Goal: Task Accomplishment & Management: Manage account settings

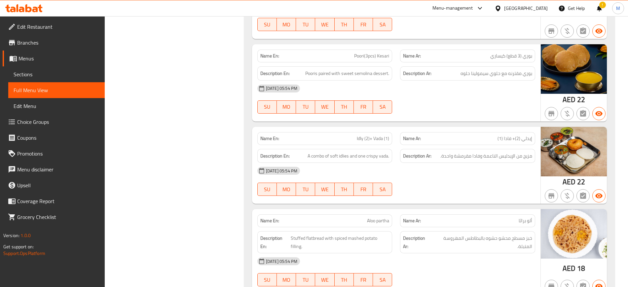
scroll to position [513, 0]
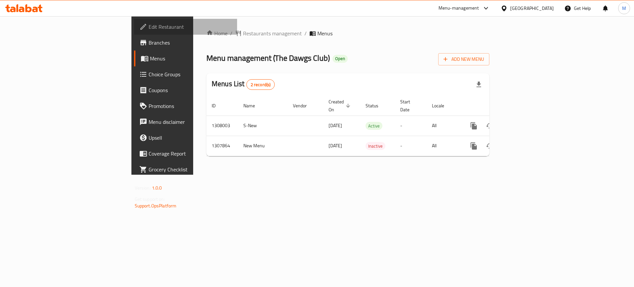
click at [149, 28] on span "Edit Restaurant" at bounding box center [191, 27] width 84 height 8
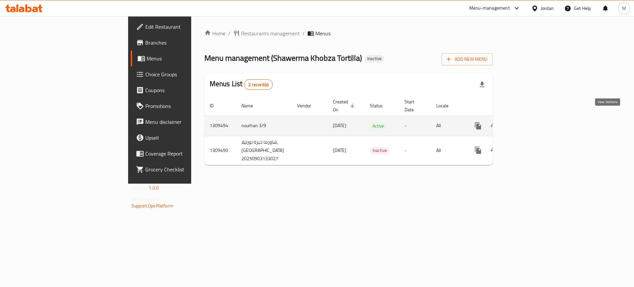
click at [530, 122] on icon "enhanced table" at bounding box center [526, 126] width 8 height 8
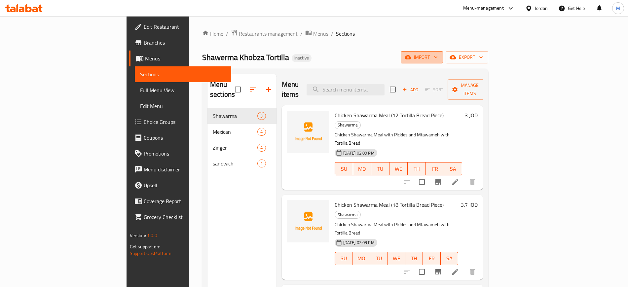
click at [411, 57] on icon "button" at bounding box center [408, 57] width 7 height 4
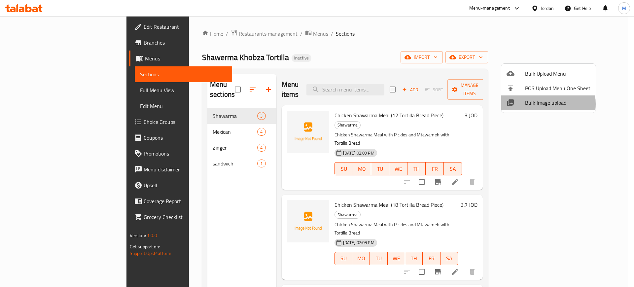
click at [536, 104] on span "Bulk Image upload" at bounding box center [557, 103] width 65 height 8
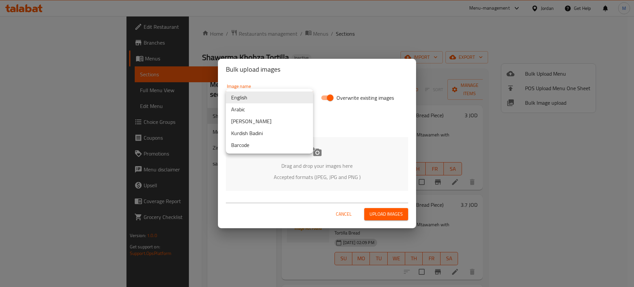
click at [227, 99] on body "​ Menu-management Jordan Get Help M Edit Restaurant Branches Menus Sections Ful…" at bounding box center [317, 151] width 634 height 271
click at [242, 110] on li "Arabic" at bounding box center [269, 109] width 87 height 12
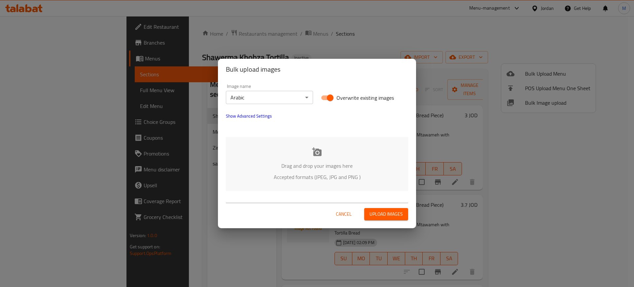
click at [297, 162] on p "Drag and drop your images here" at bounding box center [317, 166] width 162 height 8
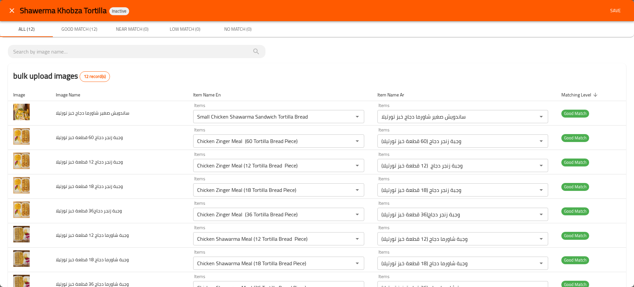
click at [606, 17] on div "Shawerma Khobza Tortilla Inactive Save" at bounding box center [317, 10] width 634 height 21
click at [607, 15] on button "Save" at bounding box center [615, 11] width 21 height 12
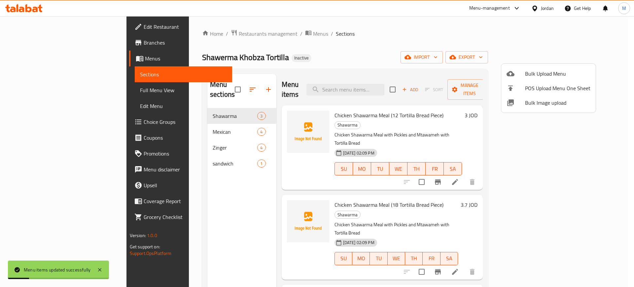
click at [542, 100] on span "Bulk Image upload" at bounding box center [557, 103] width 65 height 8
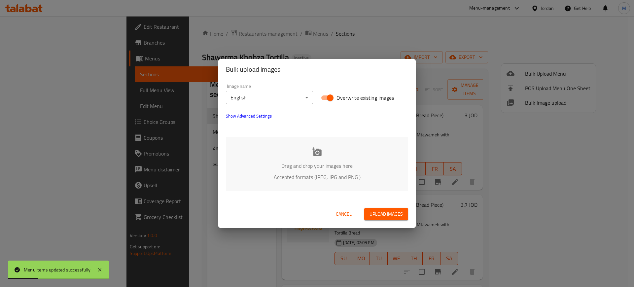
click at [282, 170] on p "Drag and drop your images here" at bounding box center [317, 166] width 162 height 8
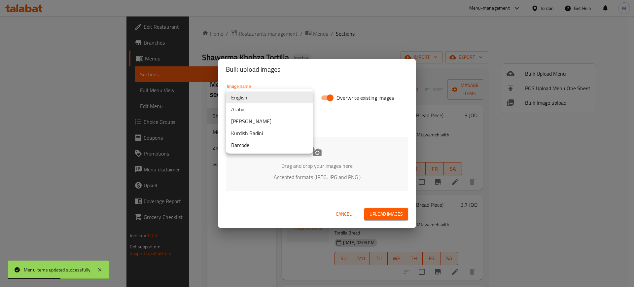
click at [264, 99] on body "Menu items updated successfully ​ Menu-management Jordan Get Help M Edit Restau…" at bounding box center [317, 151] width 634 height 271
click at [254, 107] on li "Arabic" at bounding box center [269, 109] width 87 height 12
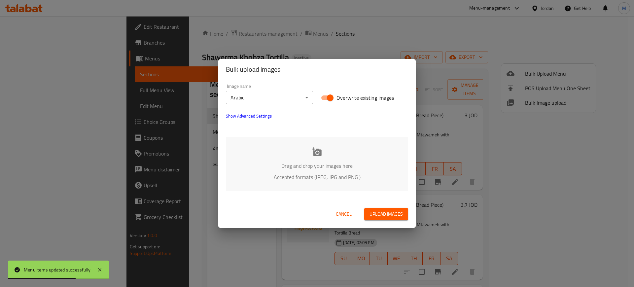
click at [291, 176] on p "Accepted formats (JPEG, JPG and PNG )" at bounding box center [317, 177] width 162 height 8
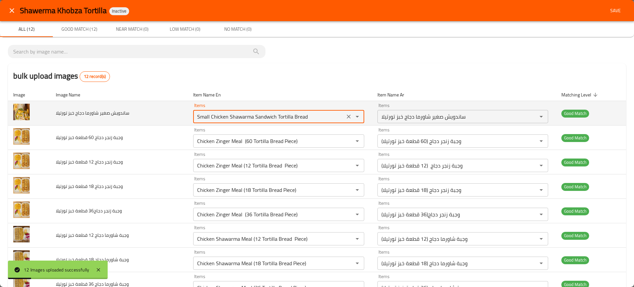
click at [223, 116] on تورتيلا "Small Chicken Shawarma Sandwich Tortilla Bread" at bounding box center [269, 116] width 148 height 9
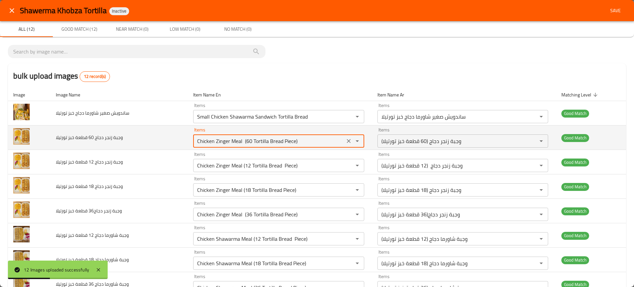
click at [245, 140] on تورتيلا "Chicken Zinger Meal (60 Tortilla Bread Piece)" at bounding box center [269, 140] width 148 height 9
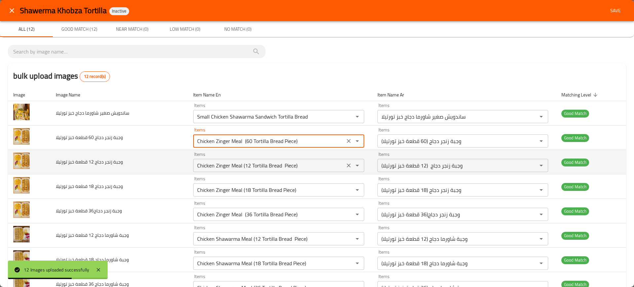
click at [251, 171] on div "Chicken Zinger Meal (12 Tortilla Bread Piece) Items" at bounding box center [278, 165] width 171 height 13
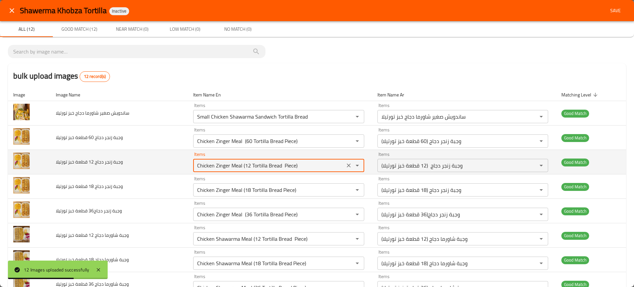
click at [251, 171] on div "Chicken Zinger Meal (12 Tortilla Bread Piece) Items" at bounding box center [278, 165] width 171 height 13
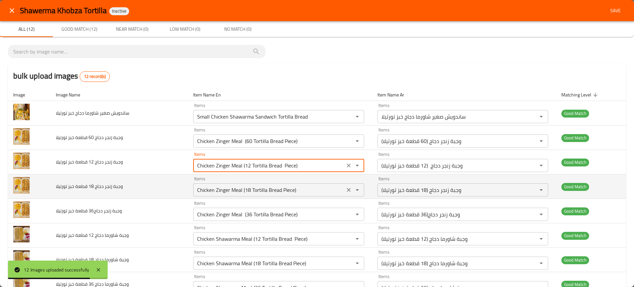
click at [248, 191] on تورتيلا "Chicken Zinger Meal (18 Tortilla Bread Piece)" at bounding box center [269, 189] width 148 height 9
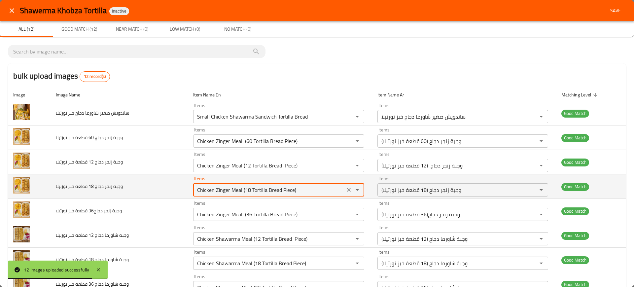
click at [248, 191] on تورتيلا "Chicken Zinger Meal (18 Tortilla Bread Piece)" at bounding box center [269, 189] width 148 height 9
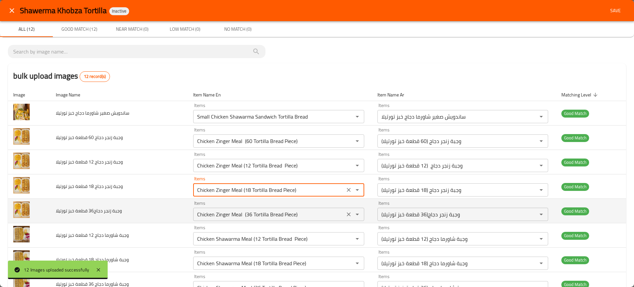
click at [263, 215] on تورتيلا "Chicken Zinger Meal (36 Tortilla Bread Piece)" at bounding box center [269, 214] width 148 height 9
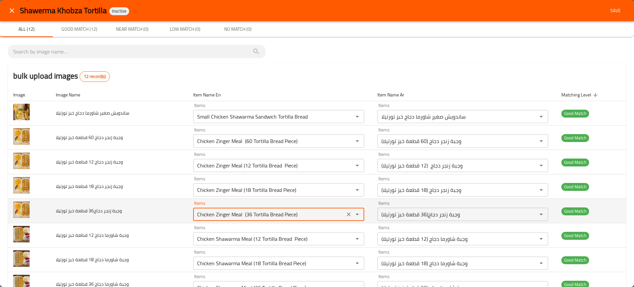
click at [263, 215] on تورتيلا "Chicken Zinger Meal (36 Tortilla Bread Piece)" at bounding box center [269, 214] width 148 height 9
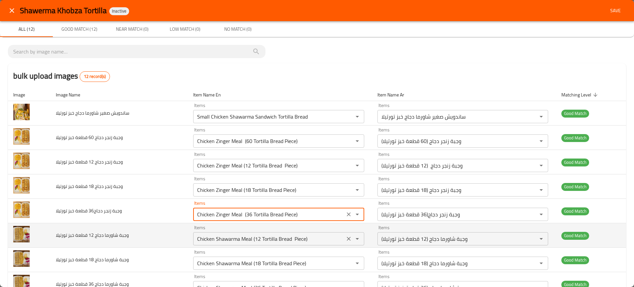
click at [251, 242] on تورتيلا "Chicken Shawarma Meal (12 Tortilla Bread Piece)" at bounding box center [269, 238] width 148 height 9
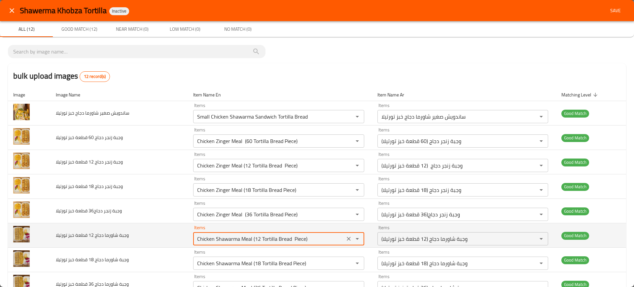
click at [251, 242] on تورتيلا "Chicken Shawarma Meal (12 Tortilla Bread Piece)" at bounding box center [269, 238] width 148 height 9
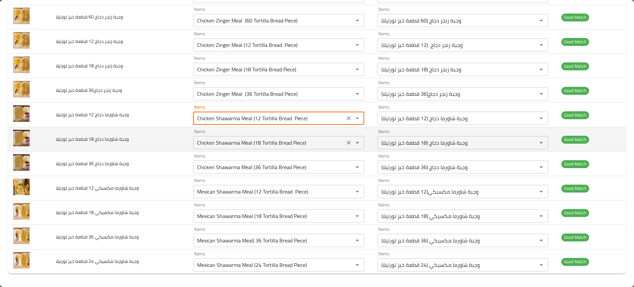
click at [229, 147] on div "Chicken Shawarma Meal (18 Tortilla Bread Piece) Items" at bounding box center [278, 142] width 171 height 13
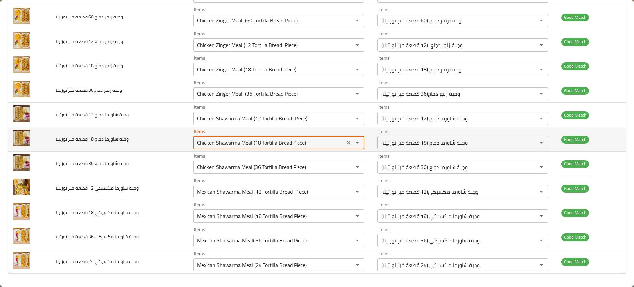
click at [229, 147] on div "Chicken Shawarma Meal (18 Tortilla Bread Piece) Items" at bounding box center [278, 142] width 171 height 13
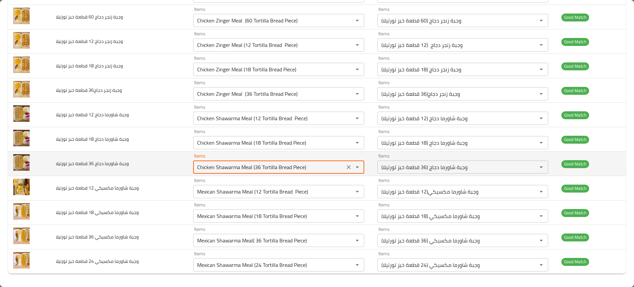
click at [240, 168] on تورتيلا "Chicken Shawarma Meal (36 Tortilla Bread Piece)" at bounding box center [269, 166] width 148 height 9
click at [114, 161] on span "وجبة شاورما دجاج 36 قطعة خبز تورتيلا" at bounding box center [92, 163] width 73 height 9
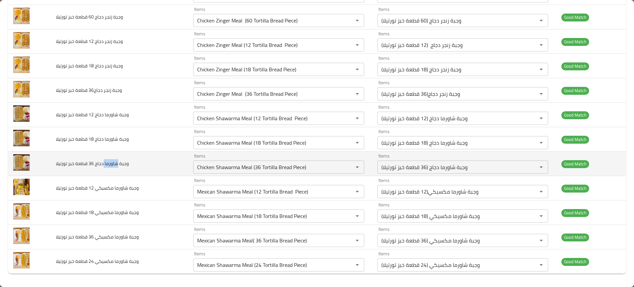
click at [114, 161] on span "وجبة شاورما دجاج 36 قطعة خبز تورتيلا" at bounding box center [92, 163] width 73 height 9
copy span "وجبة شاورما دجاج 36 قطعة خبز تورتيلا"
click at [114, 161] on span "وجبة شاورما دجاج 36 قطعة خبز تورتيلا" at bounding box center [92, 163] width 73 height 9
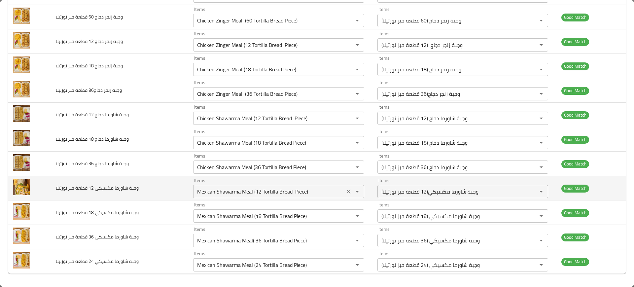
click at [209, 188] on تورتيلا "Mexican Shawarma Meal (12 Tortilla Bread Piece)" at bounding box center [269, 191] width 148 height 9
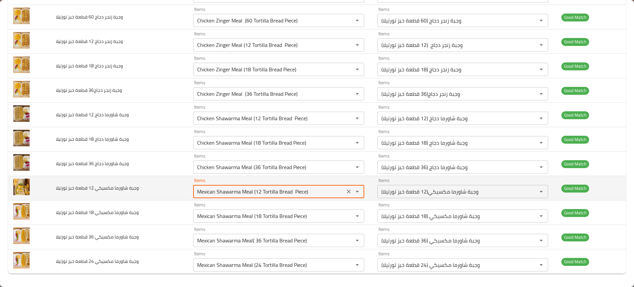
click at [209, 188] on تورتيلا "Mexican Shawarma Meal (12 Tortilla Bread Piece)" at bounding box center [269, 191] width 148 height 9
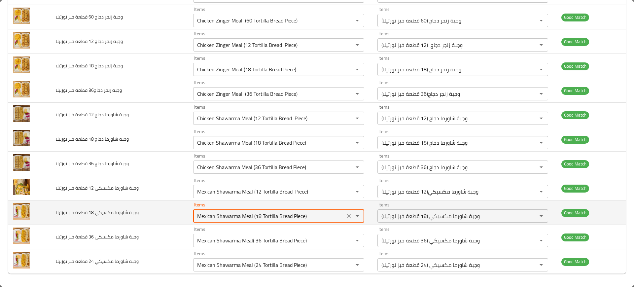
click at [239, 213] on تورتيلا "Mexican Shawarma Meal (18 Tortilla Bread Piece)" at bounding box center [269, 215] width 148 height 9
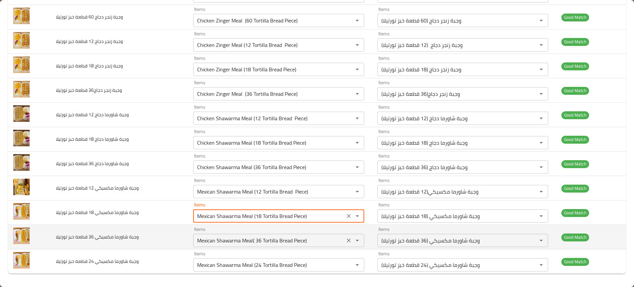
click at [243, 245] on div "Mexican Shawarma Meal( 36 Tortilla Bread Piece) Items" at bounding box center [278, 240] width 171 height 13
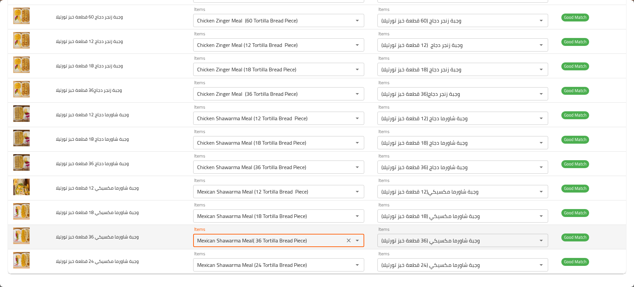
click at [243, 245] on div "Mexican Shawarma Meal( 36 Tortilla Bread Piece) Items" at bounding box center [278, 240] width 171 height 13
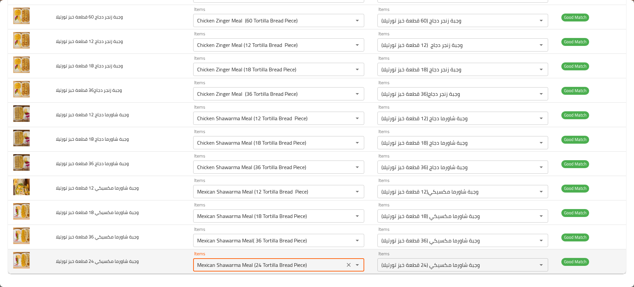
click at [239, 261] on تورتيلا "Mexican Shawarma Meal (24 Tortilla Bread Piece)" at bounding box center [269, 264] width 148 height 9
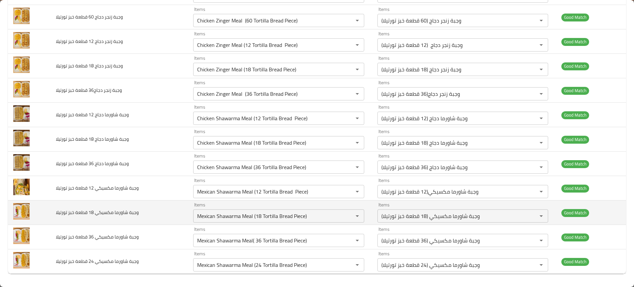
click at [167, 207] on td "وجبة شاورما مكسيكي 18 قطعة خبز تورتيلا" at bounding box center [119, 212] width 137 height 24
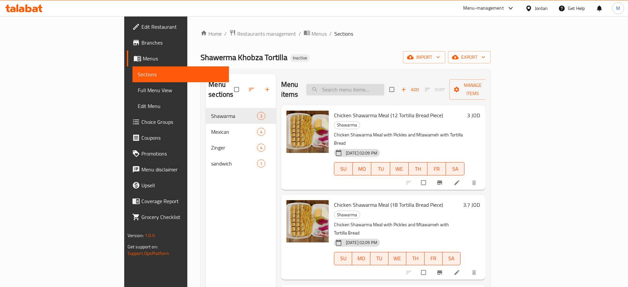
click at [379, 85] on input "search" at bounding box center [345, 90] width 78 height 12
paste input "Small Chicken Shawarma Sandwich Tortilla Bread"
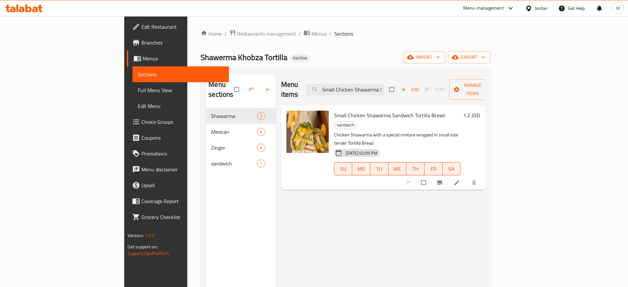
paste input "Chicken Zinger Meal (60 Tortilla Bread Piece)"
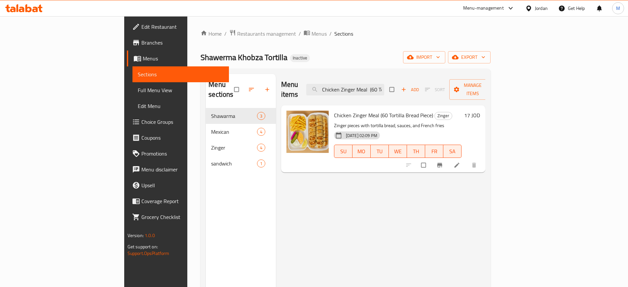
paste input "(12 Tortilla Bread"
paste input "8 Tortilla Bread"
paste input "(36"
paste input "Shawarma Meal (12 Tortilla Bread"
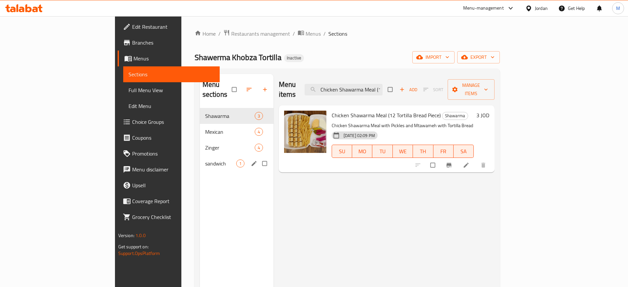
paste input "8 Tortilla Bread"
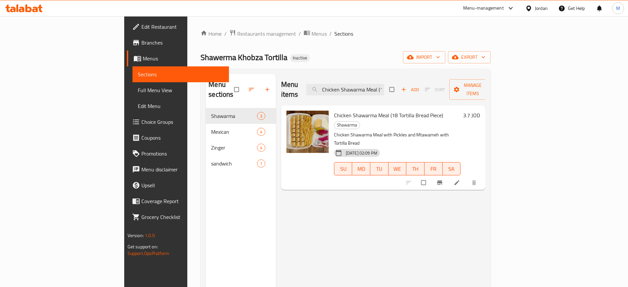
paste input "36"
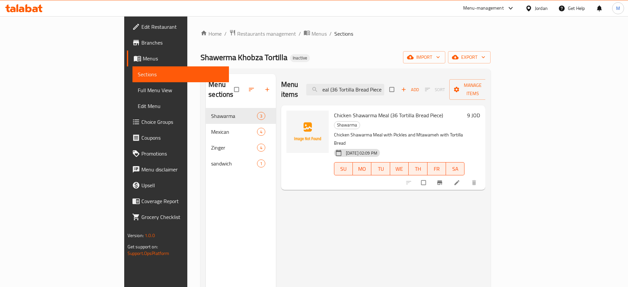
type input "Chicken Shawarma Meal (36 Tortilla Bread Piece)"
click at [292, 117] on icon "upload picture" at bounding box center [295, 119] width 6 height 5
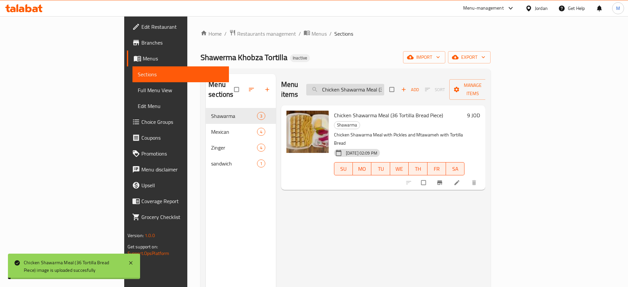
click at [383, 85] on input "Chicken Shawarma Meal (36 Tortilla Bread Piece)" at bounding box center [345, 90] width 78 height 12
paste input "Mexican Shawarma Meal (12 Tortilla Bread"
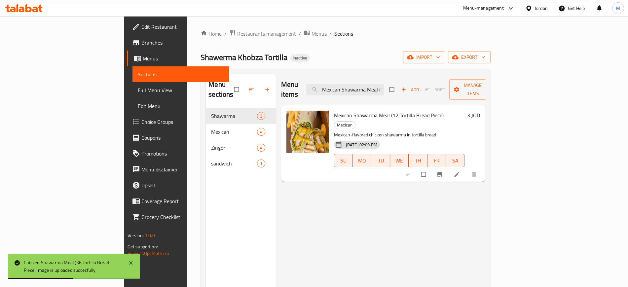
paste input "8 Tortilla Bread"
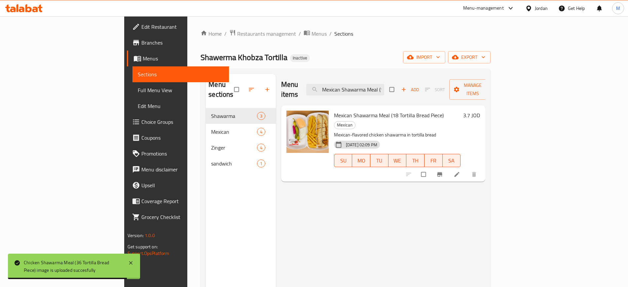
paste input "( 36"
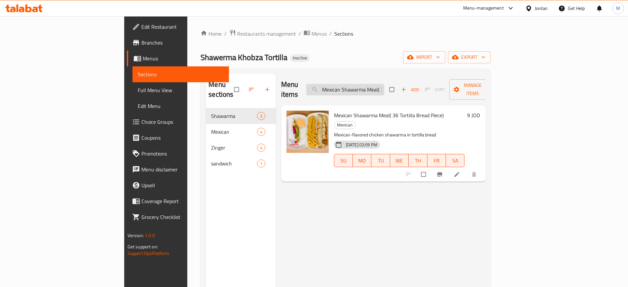
click at [382, 89] on input "Mexican Shawarma Meal( 36 Tortilla Bread Piece)" at bounding box center [345, 90] width 78 height 12
paste input "(24"
type input "Mexican Shawarma Meal (24 Tortilla Bread Piece)"
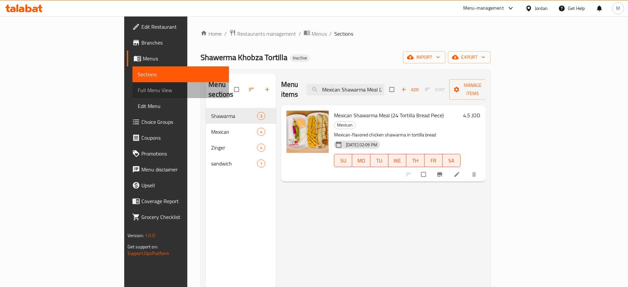
click at [132, 94] on link "Full Menu View" at bounding box center [180, 90] width 96 height 16
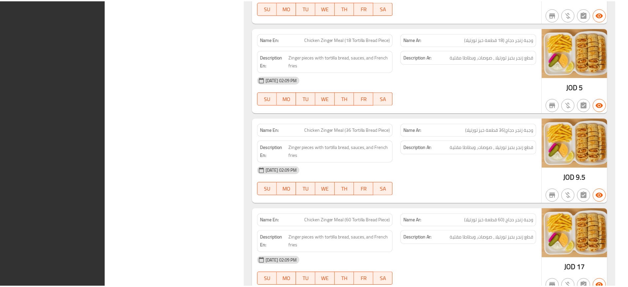
scroll to position [1044, 0]
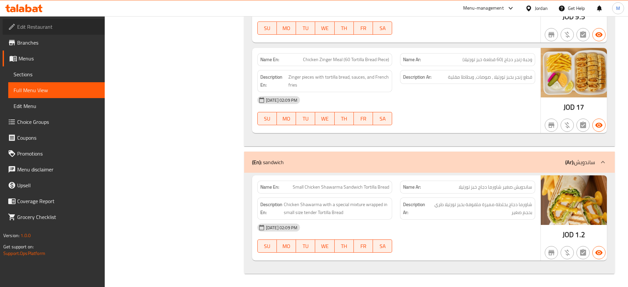
click at [40, 29] on span "Edit Restaurant" at bounding box center [58, 27] width 82 height 8
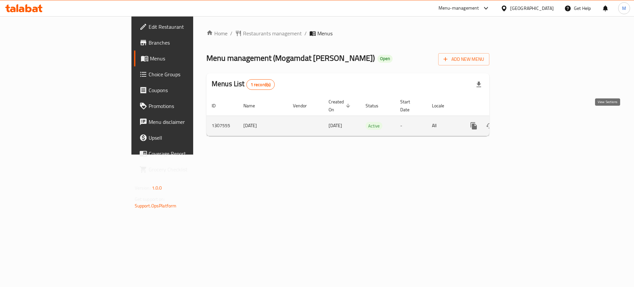
click at [529, 123] on link "enhanced table" at bounding box center [522, 126] width 16 height 16
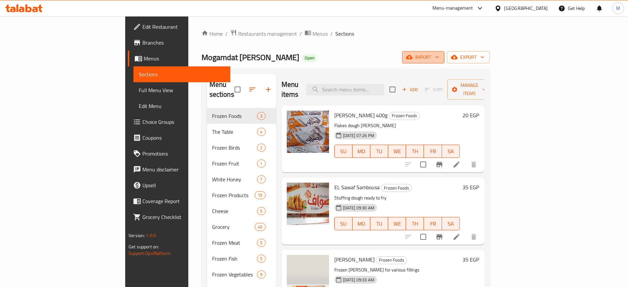
click at [439, 55] on span "import" at bounding box center [423, 57] width 32 height 8
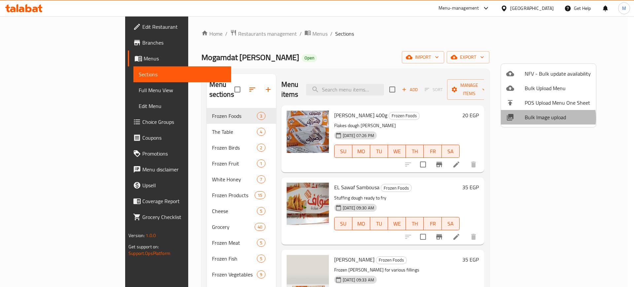
click at [543, 118] on span "Bulk Image upload" at bounding box center [558, 117] width 66 height 8
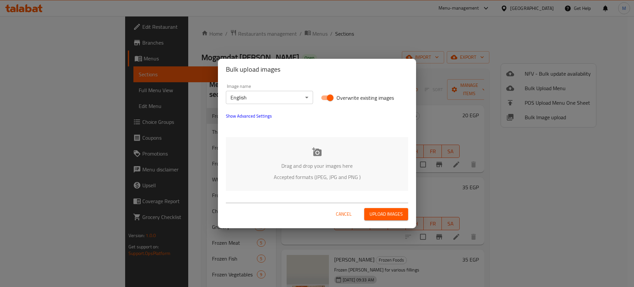
click at [344, 159] on div "Drag and drop your images here Accepted formats (JPEG, JPG and PNG )" at bounding box center [317, 164] width 182 height 54
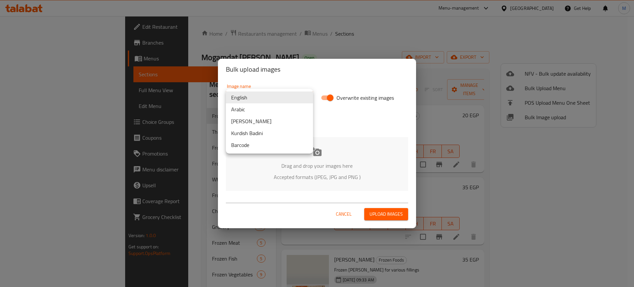
click at [248, 91] on body "​ Menu-management [GEOGRAPHIC_DATA] Get Help M Edit Restaurant Branches Menus S…" at bounding box center [317, 151] width 634 height 271
click at [255, 104] on li "Arabic" at bounding box center [269, 109] width 87 height 12
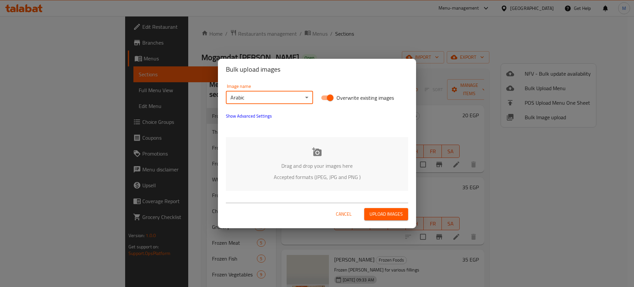
click at [278, 152] on div "Drag and drop your images here Accepted formats (JPEG, JPG and PNG )" at bounding box center [317, 164] width 182 height 54
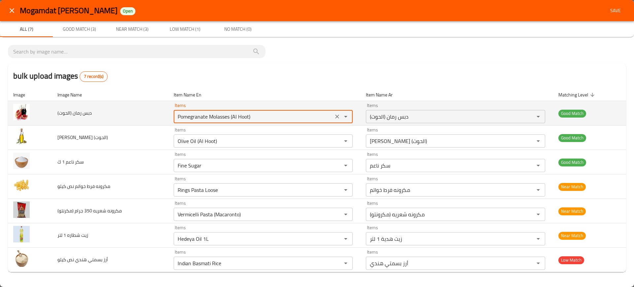
click at [188, 120] on \(الحوت\) "Pomegranate Molasses (Al Hoot)" at bounding box center [254, 116] width 156 height 9
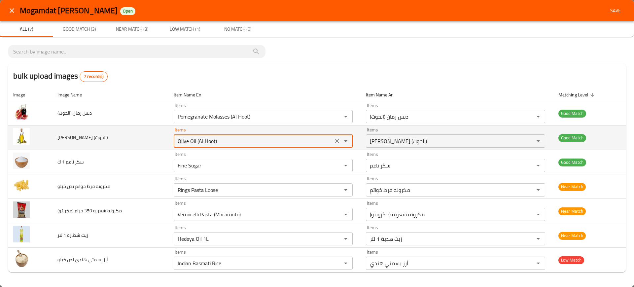
click at [193, 145] on \(الحوت\) "Olive Oil (Al Hoot)" at bounding box center [254, 140] width 156 height 9
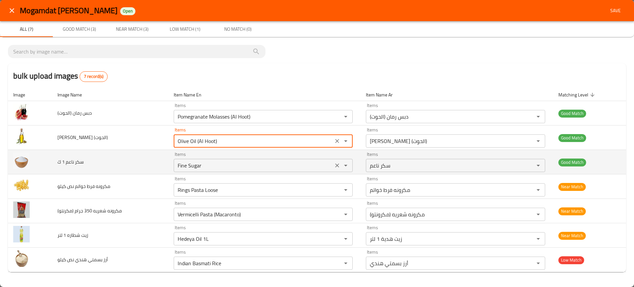
click at [193, 170] on div "Fine Sugar Items" at bounding box center [263, 165] width 179 height 13
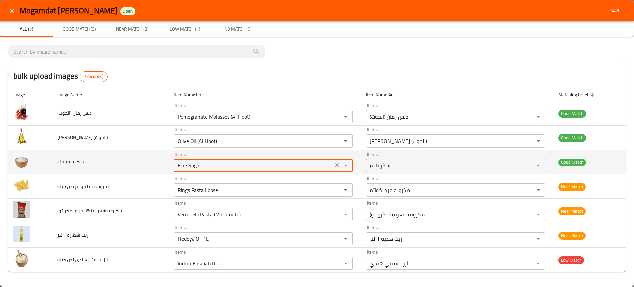
click at [193, 170] on div "Fine Sugar Items" at bounding box center [263, 165] width 179 height 13
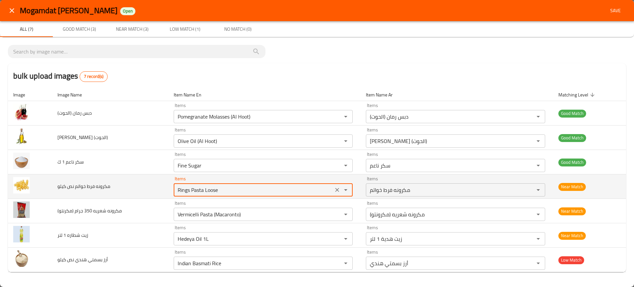
click at [197, 187] on كيلو "Rings Pasta Loose" at bounding box center [254, 189] width 156 height 9
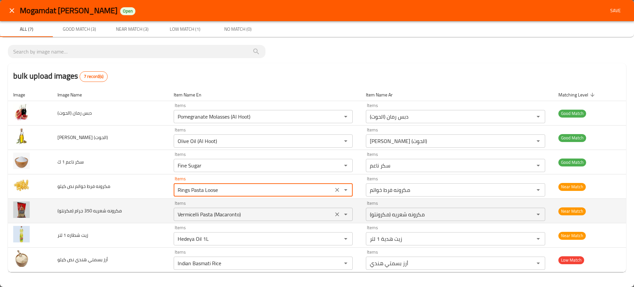
click at [213, 209] on div "Vermicelli Pasta (Macaronto) Items" at bounding box center [263, 214] width 179 height 13
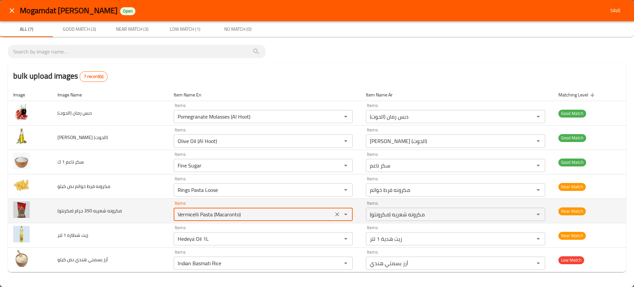
click at [213, 209] on div "Vermicelli Pasta (Macaronto) Items" at bounding box center [263, 214] width 179 height 13
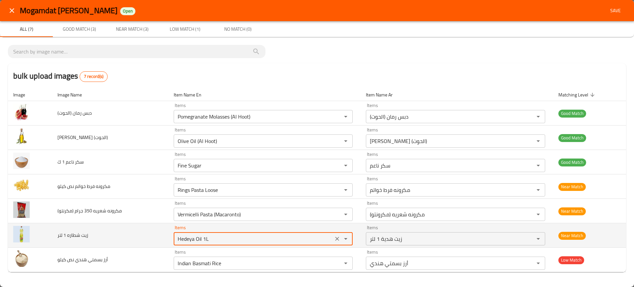
click at [212, 240] on لتر "Hedeya Oil 1L" at bounding box center [254, 238] width 156 height 9
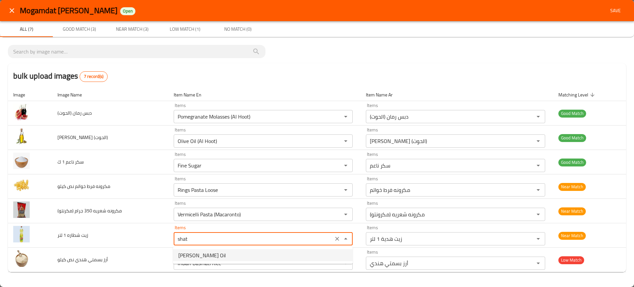
click at [195, 253] on span "Shatara Oil" at bounding box center [202, 255] width 48 height 8
type لتر "Shatara Oil"
type لتر-ar "زيت شطاره"
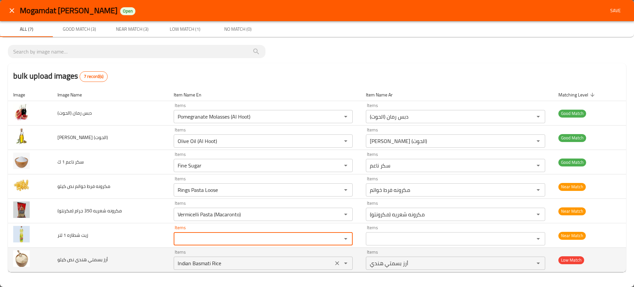
click at [192, 265] on كيلو "Indian Basmati Rice" at bounding box center [254, 263] width 156 height 9
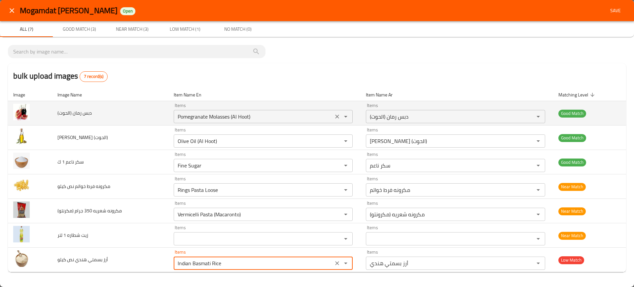
click at [201, 116] on \(الحوت\) "Pomegranate Molasses (Al Hoot)" at bounding box center [254, 116] width 156 height 9
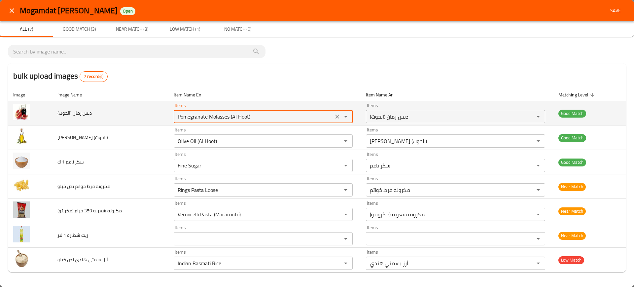
click at [201, 116] on \(الحوت\) "Pomegranate Molasses (Al Hoot)" at bounding box center [254, 116] width 156 height 9
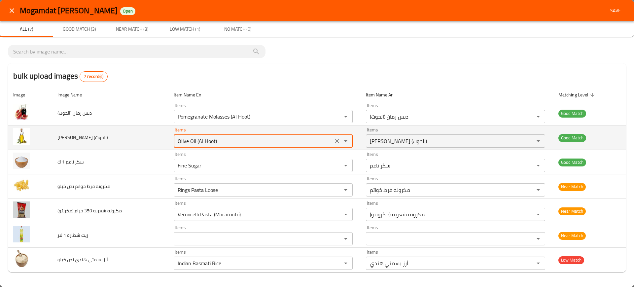
click at [194, 141] on \(الحوت\) "Olive Oil (Al Hoot)" at bounding box center [254, 140] width 156 height 9
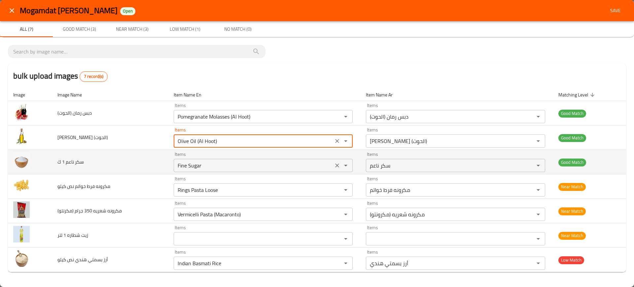
click at [213, 168] on ك "Fine Sugar" at bounding box center [254, 165] width 156 height 9
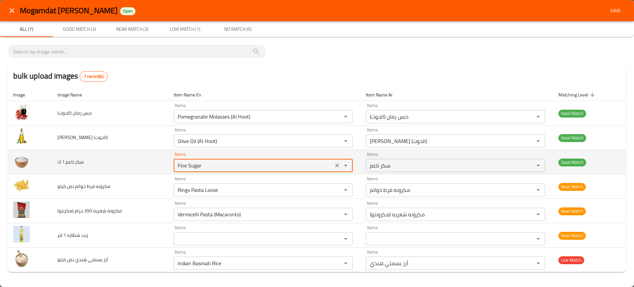
click at [213, 168] on ك "Fine Sugar" at bounding box center [254, 165] width 156 height 9
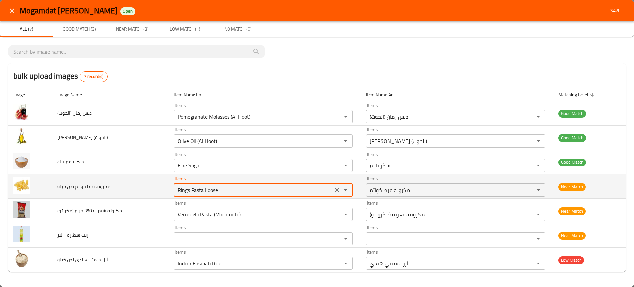
click at [225, 187] on كيلو "Rings Pasta Loose" at bounding box center [254, 189] width 156 height 9
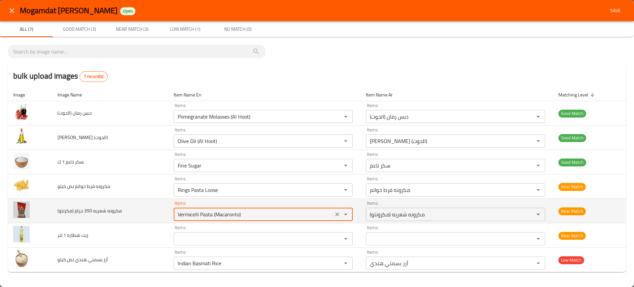
click at [231, 211] on \(مكرنتو\) "Vermicelli Pasta (Macaronto)" at bounding box center [254, 214] width 156 height 9
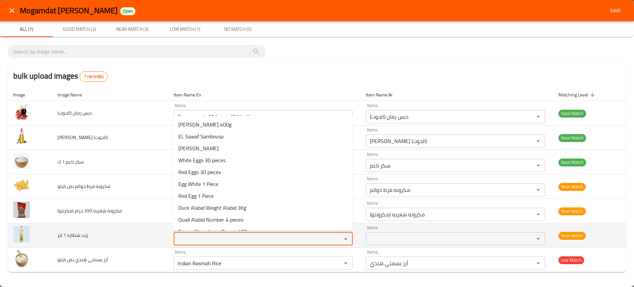
click at [215, 236] on لتر "Items" at bounding box center [254, 238] width 156 height 9
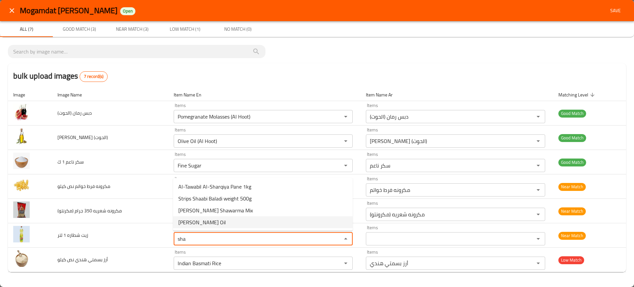
click at [198, 220] on span "Shatara Oil" at bounding box center [202, 222] width 48 height 8
type لتر "Shatara Oil"
type لتر-ar "زيت شطاره"
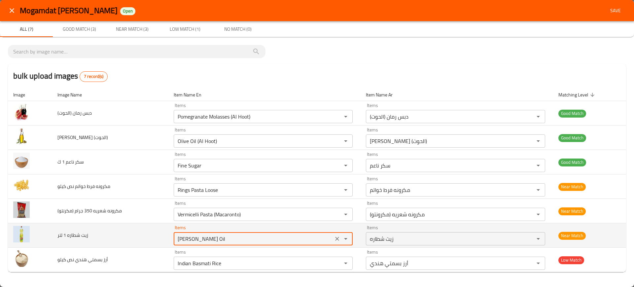
type لتر "Shatara Oil"
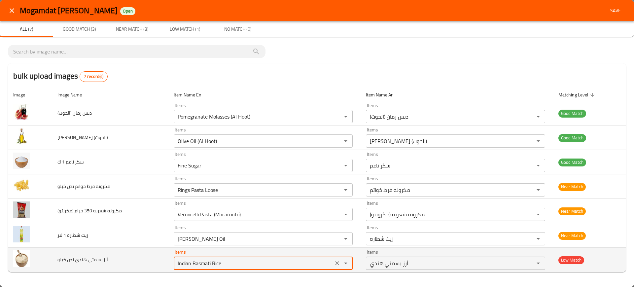
click at [228, 264] on كيلو "Indian Basmati Rice" at bounding box center [254, 263] width 156 height 9
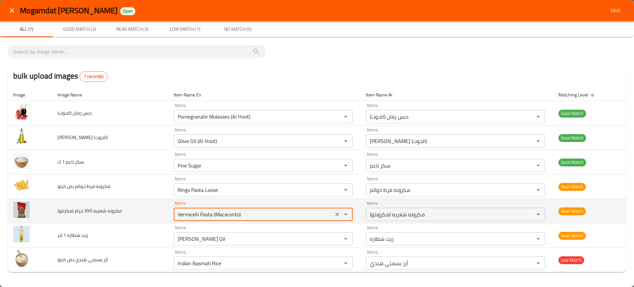
click at [229, 214] on \(مكرنتو\) "Vermicelli Pasta (Macaronto)" at bounding box center [254, 214] width 156 height 9
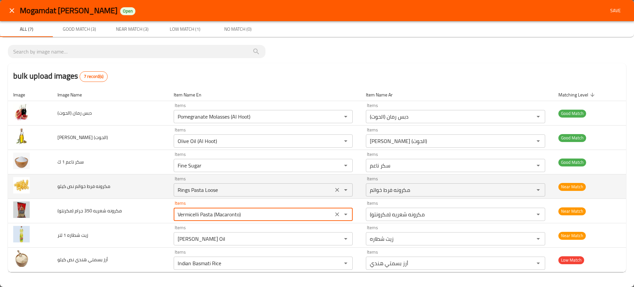
click at [217, 190] on كيلو "Rings Pasta Loose" at bounding box center [254, 189] width 156 height 9
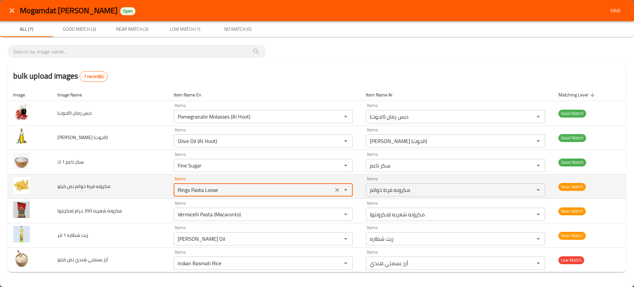
click at [217, 190] on كيلو "Rings Pasta Loose" at bounding box center [254, 189] width 156 height 9
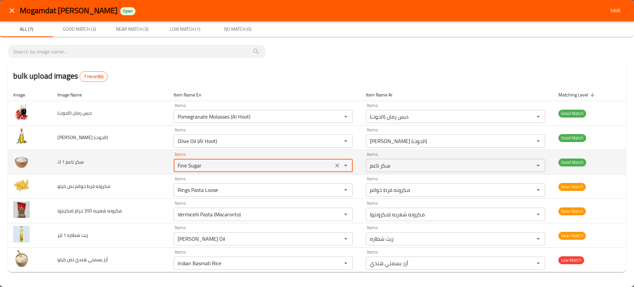
click at [196, 165] on ك "Fine Sugar" at bounding box center [254, 165] width 156 height 9
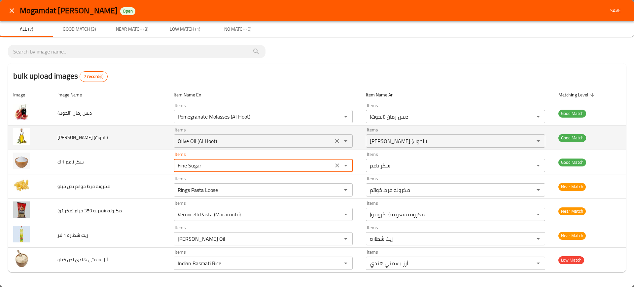
click at [211, 141] on \(الحوت\) "Olive Oil (Al Hoot)" at bounding box center [254, 140] width 156 height 9
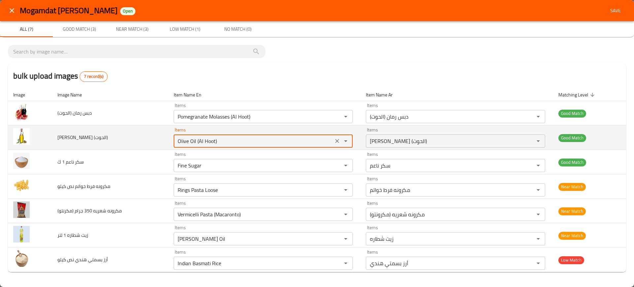
click at [211, 141] on \(الحوت\) "Olive Oil (Al Hoot)" at bounding box center [254, 140] width 156 height 9
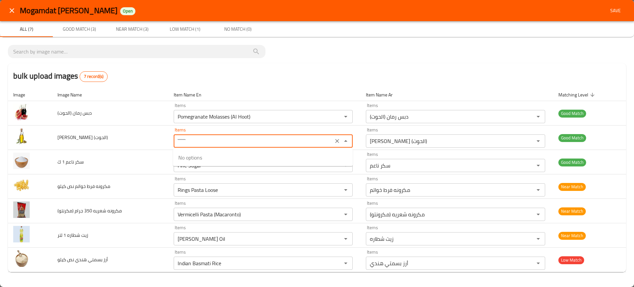
type \(الحوت\) "```````"
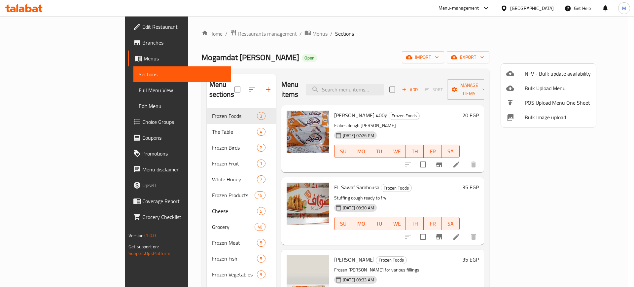
click at [313, 35] on div at bounding box center [317, 143] width 634 height 287
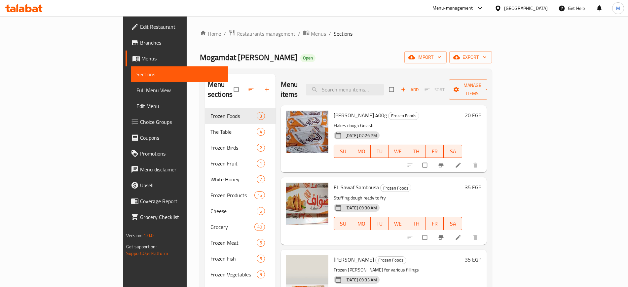
click at [390, 78] on div "Menu items Add Sort Manage items" at bounding box center [384, 89] width 206 height 31
click at [384, 84] on input "search" at bounding box center [345, 90] width 78 height 12
paste input "Pomegranate Molasses (Al Hoot)"
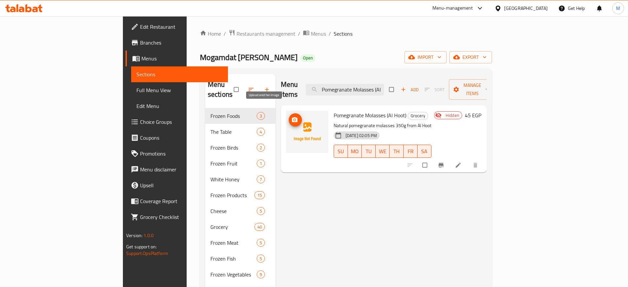
click at [294, 119] on circle "upload picture" at bounding box center [295, 120] width 2 height 2
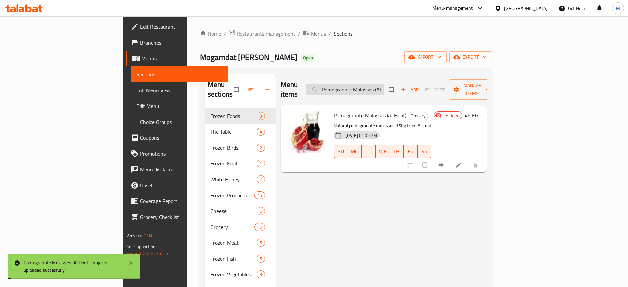
click at [384, 84] on input "Pomegranate Molasses (Al Hoot)" at bounding box center [345, 90] width 78 height 12
paste input "Olive Oil"
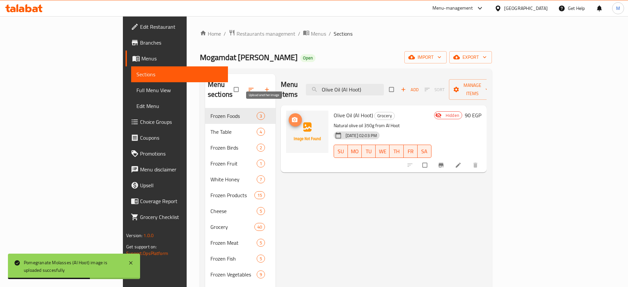
click at [292, 117] on icon "upload picture" at bounding box center [295, 119] width 6 height 5
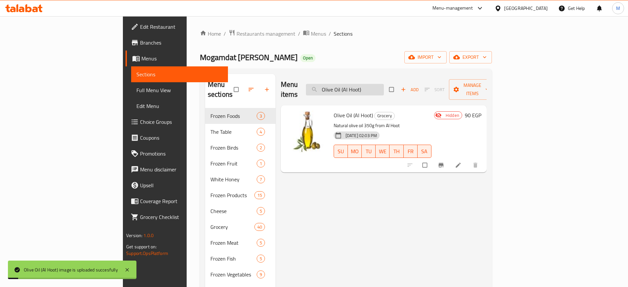
click at [372, 86] on input "Olive Oil (Al Hoot)" at bounding box center [345, 90] width 78 height 12
paste input "Fine Sugar"
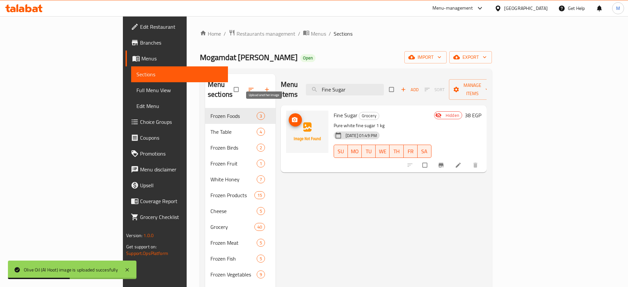
type input "Fine Sugar"
click at [291, 117] on icon "upload picture" at bounding box center [294, 120] width 7 height 7
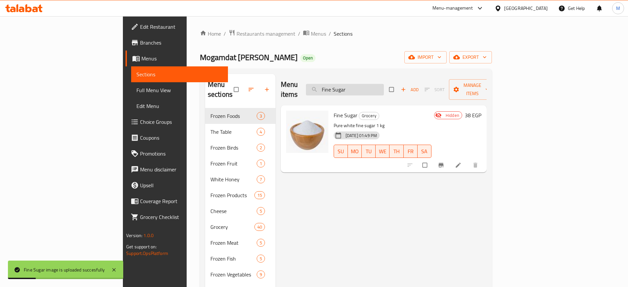
click at [384, 84] on input "Fine Sugar" at bounding box center [345, 90] width 78 height 12
paste input "Rings Pasta Loose"
type input "Rings Pasta Loose"
click at [295, 185] on div "Menu items Rings Pasta Loose Add Sort Manage items Rings Pasta Loose Grocery Ri…" at bounding box center [380, 217] width 211 height 287
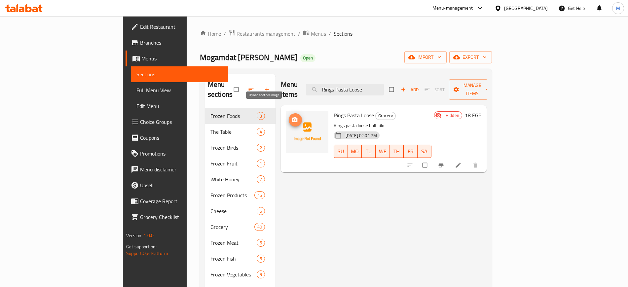
click at [291, 117] on icon "upload picture" at bounding box center [294, 120] width 7 height 7
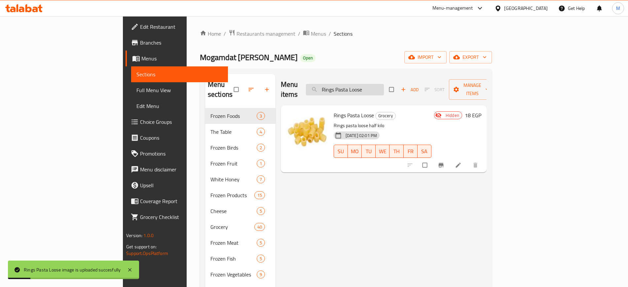
click at [384, 88] on input "Rings Pasta Loose" at bounding box center [345, 90] width 78 height 12
paste input "Vermicelli Pasta (Macaronto)"
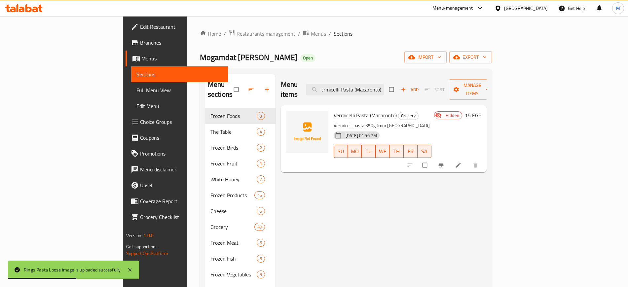
type input "Vermicelli Pasta (Macaronto)"
click at [286, 171] on div "Menu items Vermicelli Pasta (Macaronto) Add Sort Manage items Vermicelli Pasta …" at bounding box center [380, 217] width 211 height 287
click at [289, 114] on button "upload picture" at bounding box center [295, 119] width 13 height 13
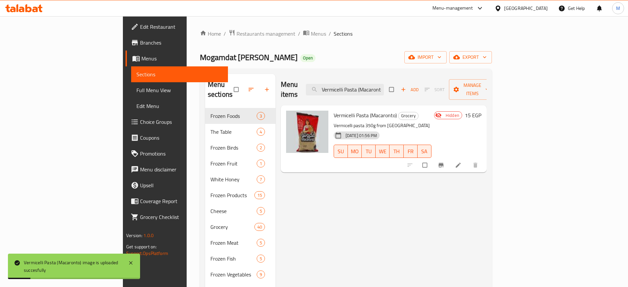
click at [381, 91] on div "Menu items Vermicelli Pasta (Macaronto) Add Sort Manage items" at bounding box center [384, 89] width 206 height 31
click at [384, 87] on input "Vermicelli Pasta (Macaronto)" at bounding box center [345, 90] width 78 height 12
paste input "Hedeya Oil 1L"
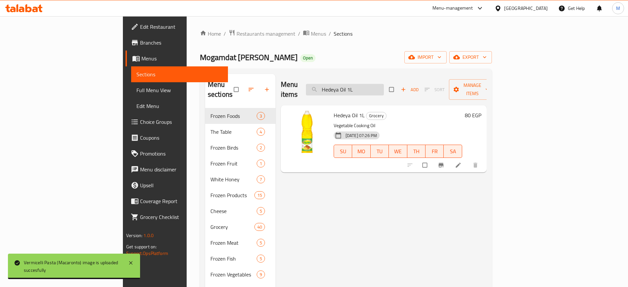
paste input "Shatara Oil"
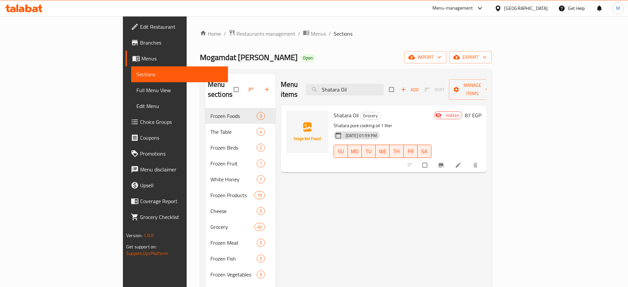
click at [286, 137] on img at bounding box center [307, 132] width 42 height 42
click at [283, 153] on div at bounding box center [307, 139] width 48 height 62
click at [291, 117] on icon "upload picture" at bounding box center [294, 120] width 7 height 7
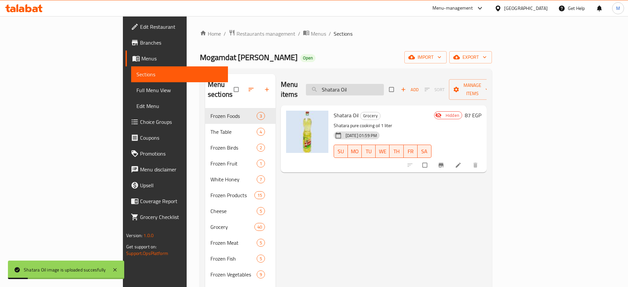
click at [381, 86] on input "Shatara Oil" at bounding box center [345, 90] width 78 height 12
paste input "Indian Basmati Rice"
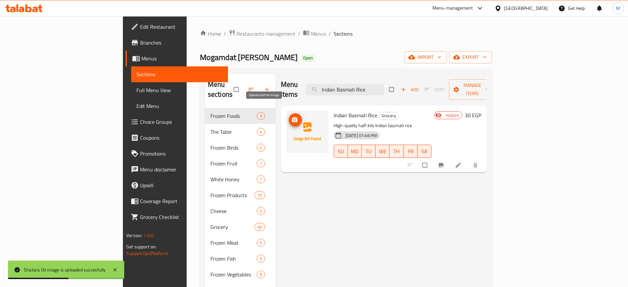
type input "Indian Basmati Rice"
click at [289, 114] on button "upload picture" at bounding box center [295, 119] width 13 height 13
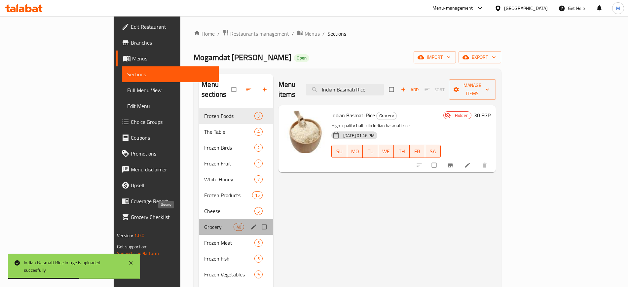
click at [204, 223] on span "Grocery" at bounding box center [218, 227] width 29 height 8
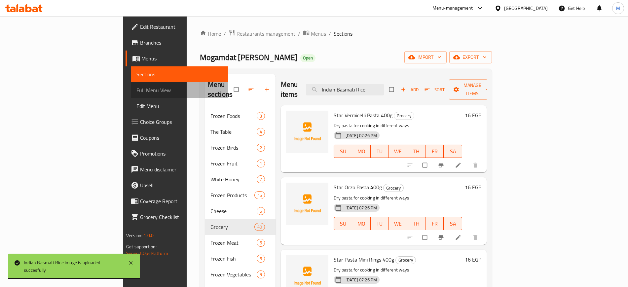
click at [136, 90] on span "Full Menu View" at bounding box center [179, 90] width 86 height 8
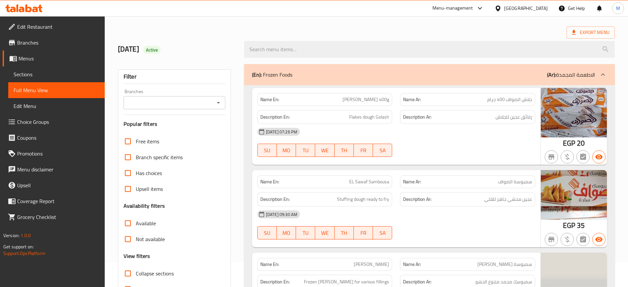
scroll to position [179, 0]
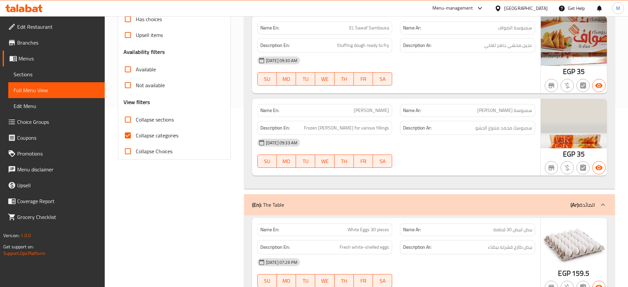
click at [139, 123] on span "Collapse sections" at bounding box center [155, 120] width 38 height 8
click at [136, 123] on input "Collapse sections" at bounding box center [128, 120] width 16 height 16
checkbox input "true"
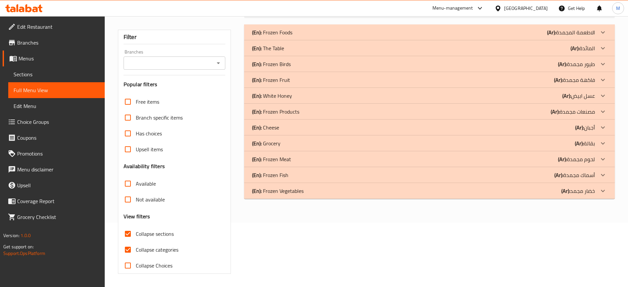
scroll to position [64, 0]
click at [469, 36] on div "(En): Grocery (Ar): بقالة" at bounding box center [423, 32] width 343 height 8
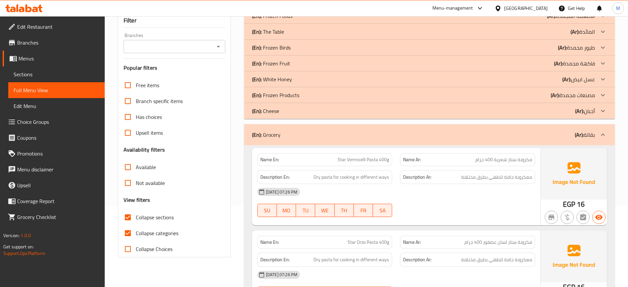
scroll to position [0, 0]
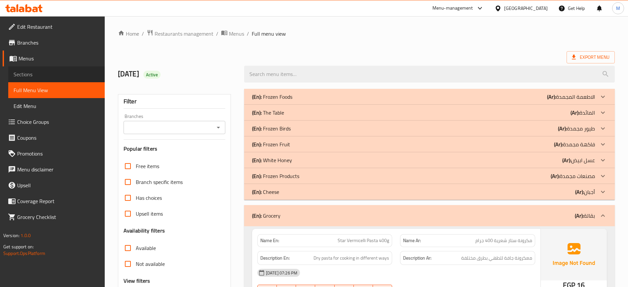
click at [34, 76] on span "Sections" at bounding box center [57, 74] width 86 height 8
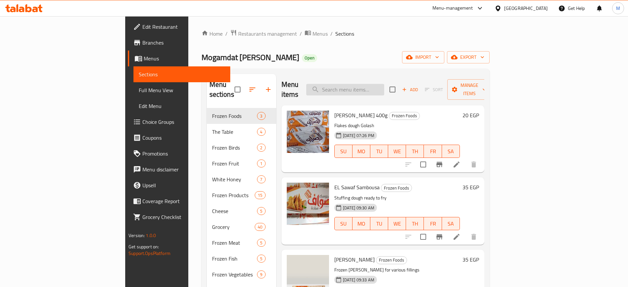
click at [384, 84] on input "search" at bounding box center [345, 90] width 78 height 12
paste input "Pomegranate Molasses (Al Hoot)"
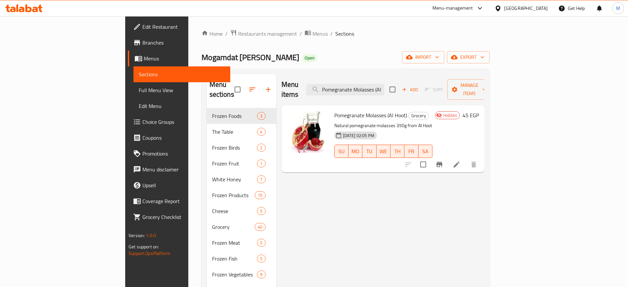
paste input "Olive Oil"
paste input "Fine Sugar"
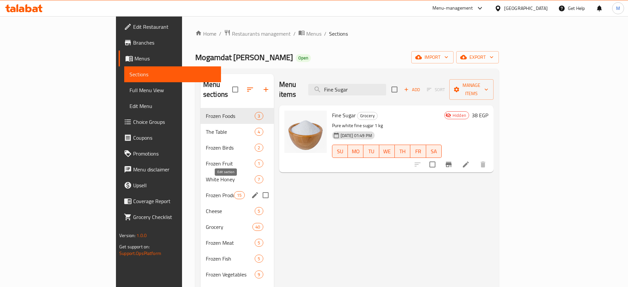
paste input "Rings Pasta Loose"
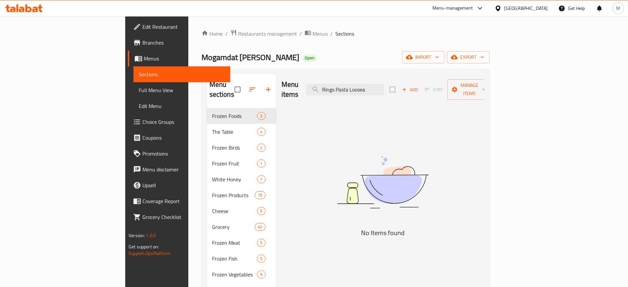
paste input "Vermicelli Pasta (Macaronto)"
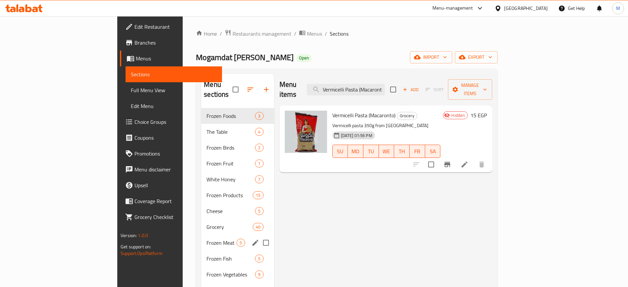
paste input "Shatara Oil"
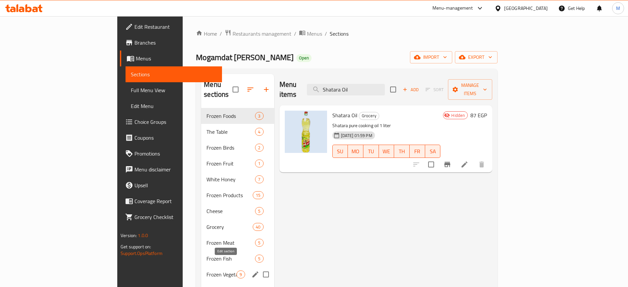
paste input "Indian Basmati Rice"
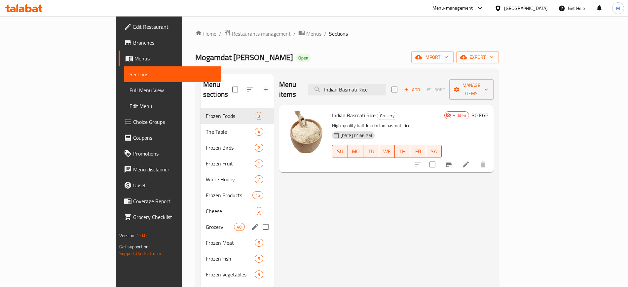
paste input "Vermicelli Pasta (Macaronto)"
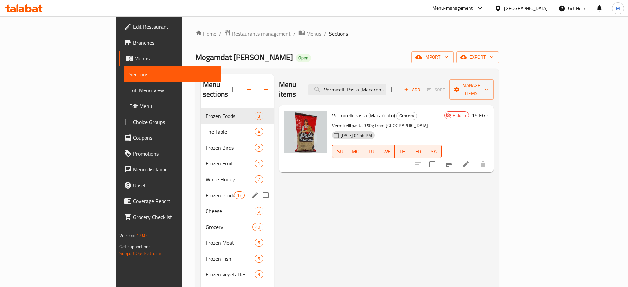
paste input "Rings Pasta Loose"
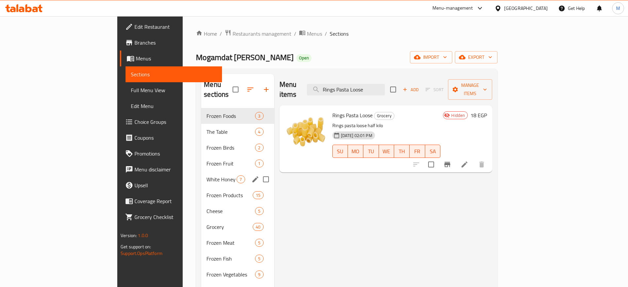
paste input "Fine Sugar"
paste input "Olive Oil (Al Hoot)"
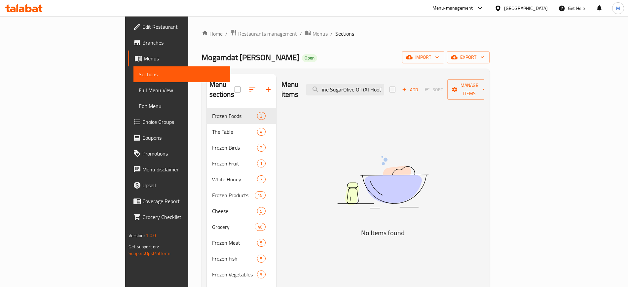
type input "Fine SugarOlive Oil (Al Hoot)"
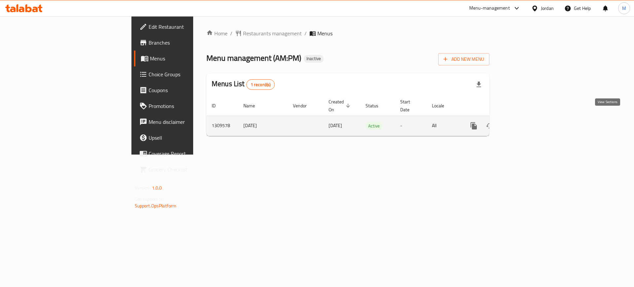
click at [529, 118] on link "enhanced table" at bounding box center [522, 126] width 16 height 16
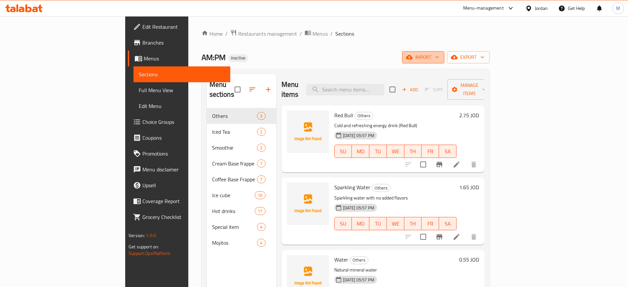
click at [444, 62] on button "import" at bounding box center [423, 57] width 42 height 12
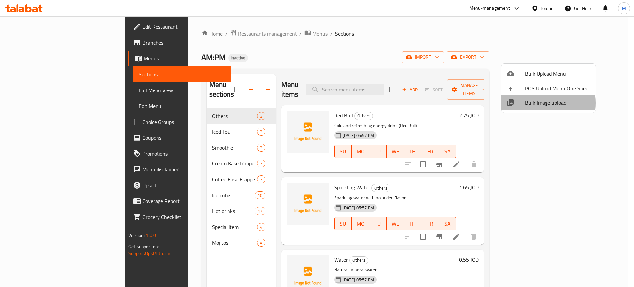
click at [533, 103] on span "Bulk Image upload" at bounding box center [557, 103] width 65 height 8
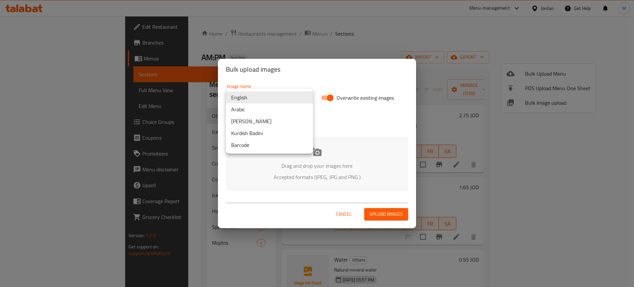
click at [262, 104] on body "​ Menu-management Jordan Get Help M Edit Restaurant Branches Menus Sections Ful…" at bounding box center [317, 151] width 634 height 271
click at [245, 111] on li "Arabic" at bounding box center [269, 109] width 87 height 12
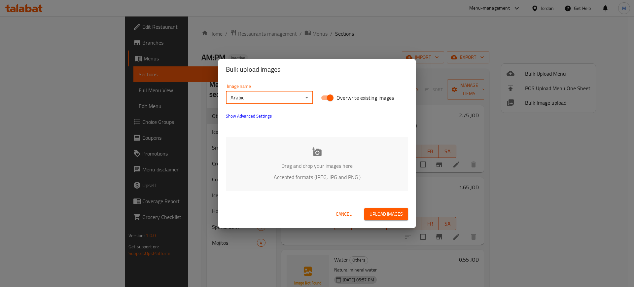
click at [296, 160] on div "Drag and drop your images here Accepted formats (JPEG, JPG and PNG )" at bounding box center [317, 164] width 182 height 54
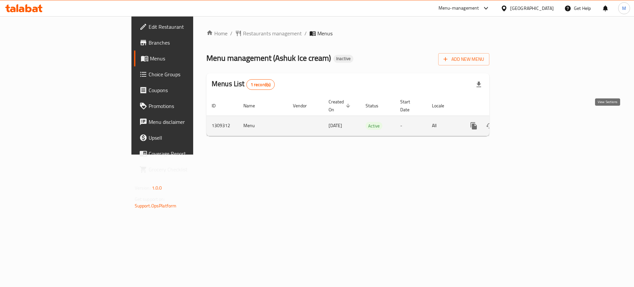
click at [525, 122] on icon "enhanced table" at bounding box center [522, 126] width 8 height 8
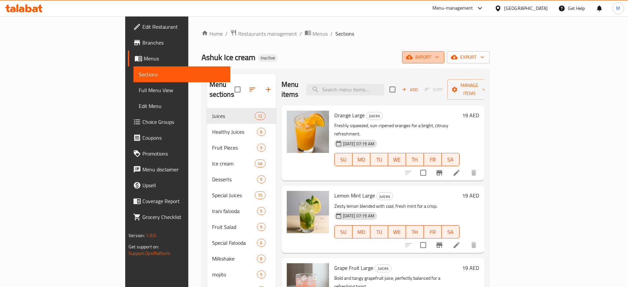
click at [444, 62] on button "import" at bounding box center [423, 57] width 42 height 12
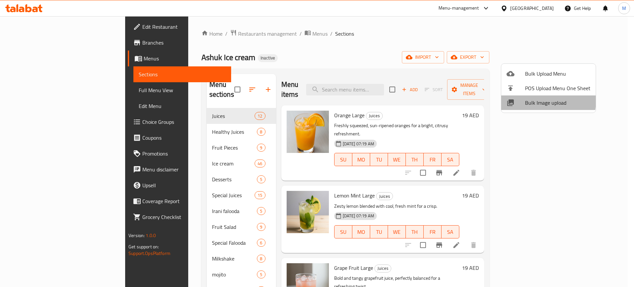
click at [534, 100] on span "Bulk Image upload" at bounding box center [557, 103] width 65 height 8
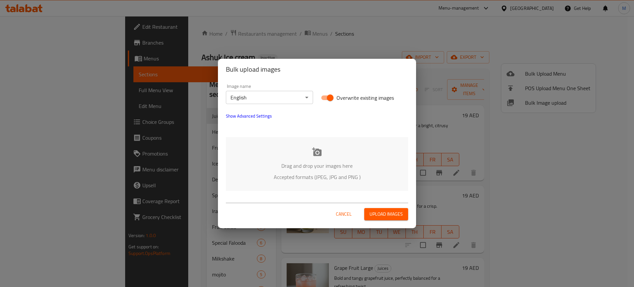
click at [333, 151] on div "Drag and drop your images here Accepted formats (JPEG, JPG and PNG )" at bounding box center [317, 164] width 182 height 54
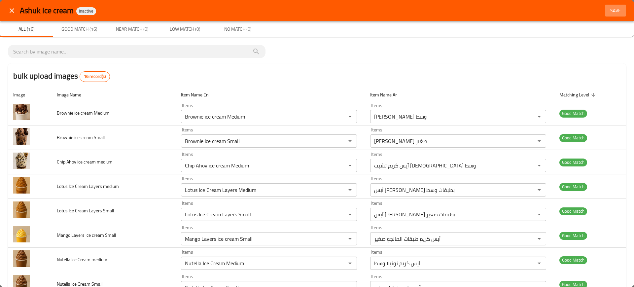
click at [610, 14] on span "Save" at bounding box center [616, 11] width 16 height 8
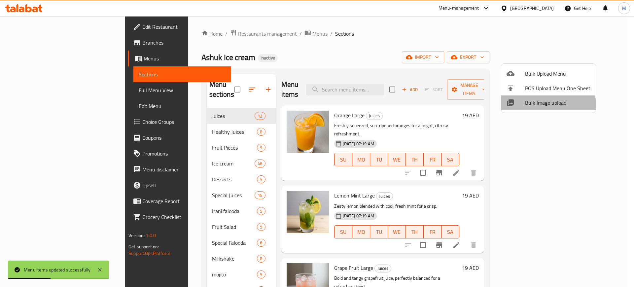
click at [519, 107] on li "Bulk Image upload" at bounding box center [548, 102] width 94 height 15
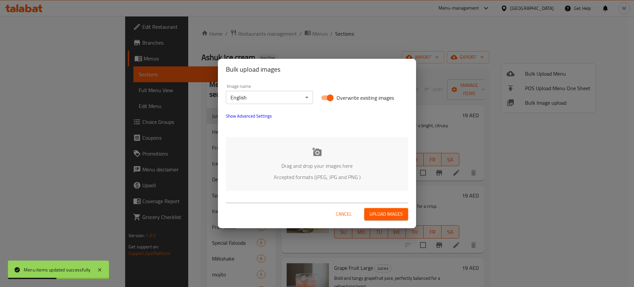
click at [316, 198] on div "Cancel Upload images" at bounding box center [317, 211] width 193 height 28
click at [292, 183] on div "Drag and drop your images here Accepted formats (JPEG, JPG and PNG )" at bounding box center [317, 164] width 182 height 54
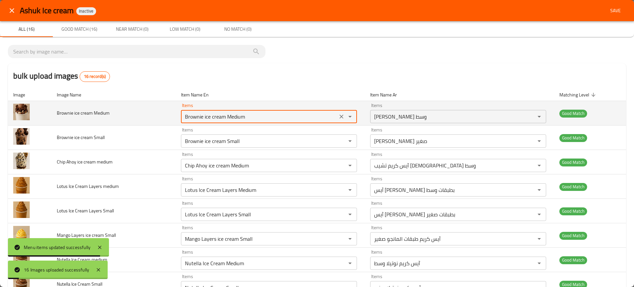
click at [223, 119] on Medium "Brownie ice cream Medium" at bounding box center [259, 116] width 153 height 9
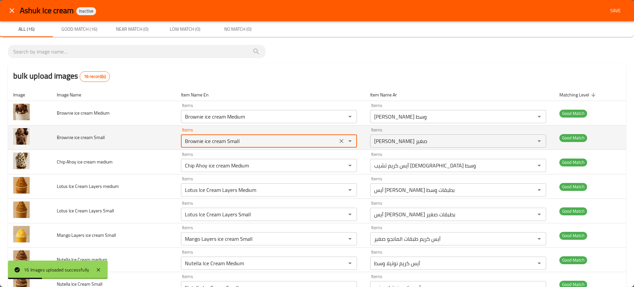
click at [233, 143] on Small "Brownie ice cream Small" at bounding box center [259, 140] width 153 height 9
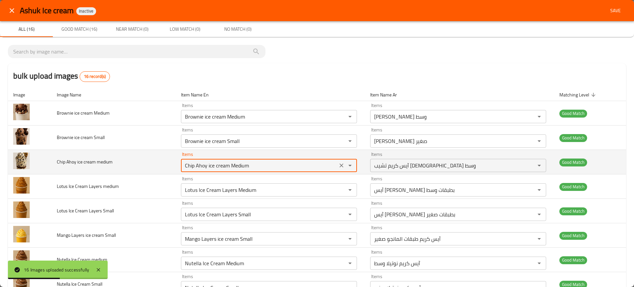
click at [249, 163] on medium "Chip Ahoy ice cream Medium" at bounding box center [259, 165] width 153 height 9
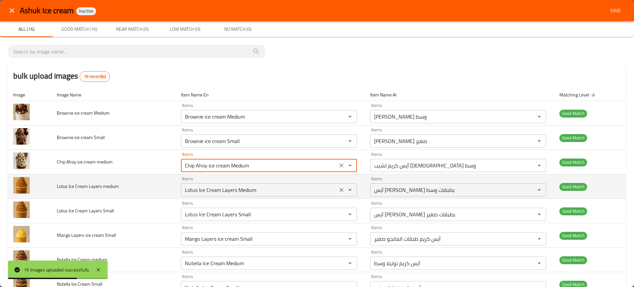
click at [226, 190] on medium "Lotus Ice Cream Layers Medium" at bounding box center [259, 189] width 153 height 9
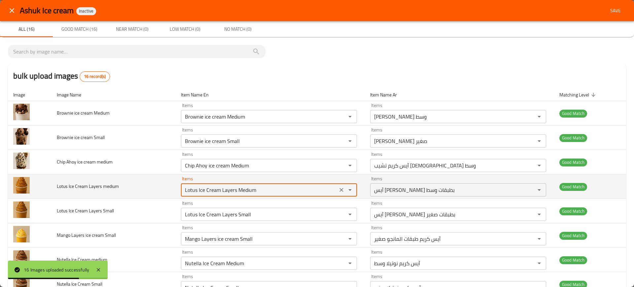
click at [226, 190] on medium "Lotus Ice Cream Layers Medium" at bounding box center [259, 189] width 153 height 9
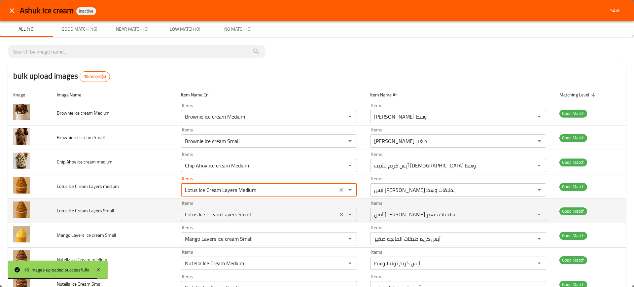
click at [227, 217] on Small "Lotus Ice Cream Layers Small" at bounding box center [259, 214] width 153 height 9
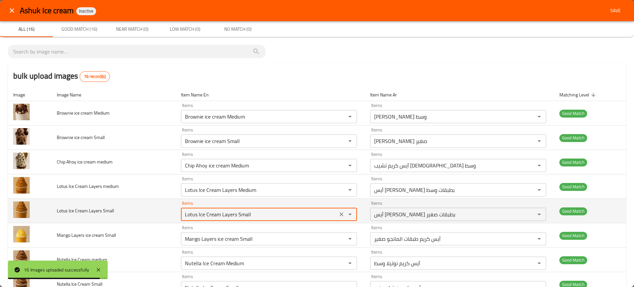
click at [227, 217] on Small "Lotus Ice Cream Layers Small" at bounding box center [259, 214] width 153 height 9
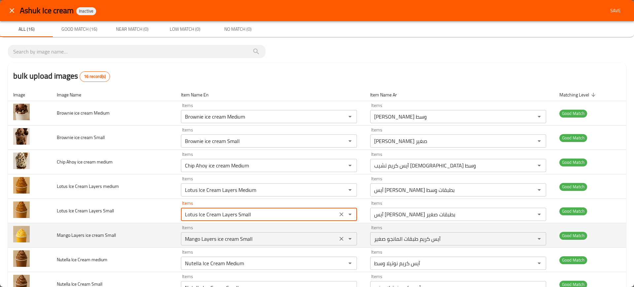
click at [212, 233] on div "Mango Layers ice cream Small Items" at bounding box center [269, 238] width 176 height 13
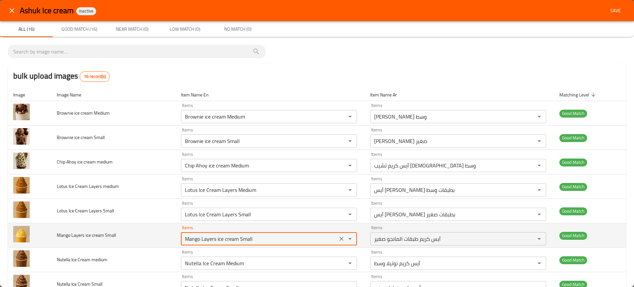
click at [212, 233] on div "Mango Layers ice cream Small Items" at bounding box center [269, 238] width 176 height 13
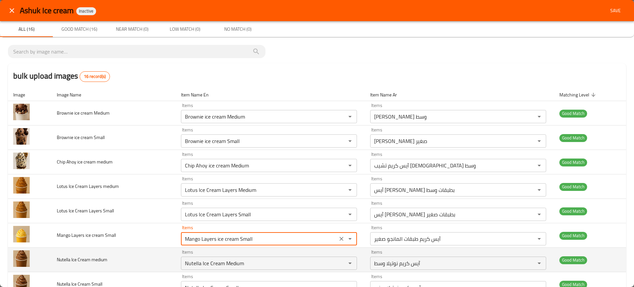
scroll to position [178, 0]
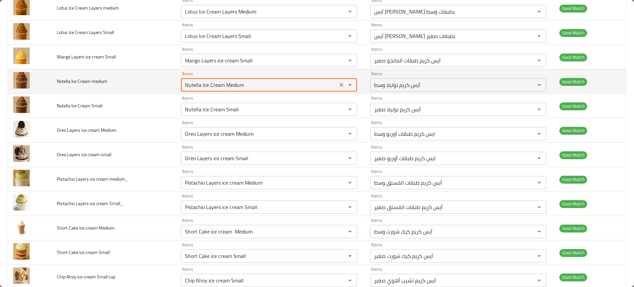
click at [208, 84] on medium "Nutella Ice Cream Medium" at bounding box center [259, 84] width 153 height 9
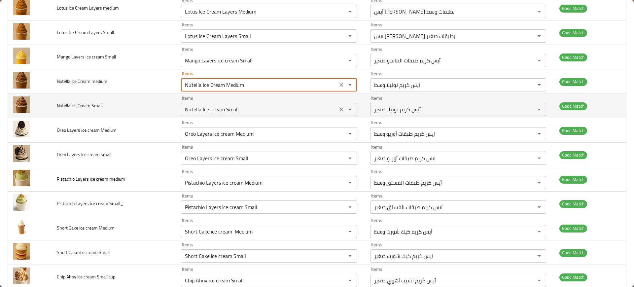
click at [230, 108] on Small "Nutella Ice Cream Small" at bounding box center [259, 109] width 153 height 9
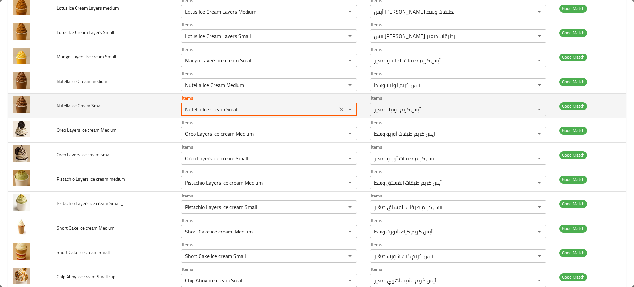
click at [230, 108] on Small "Nutella Ice Cream Small" at bounding box center [259, 109] width 153 height 9
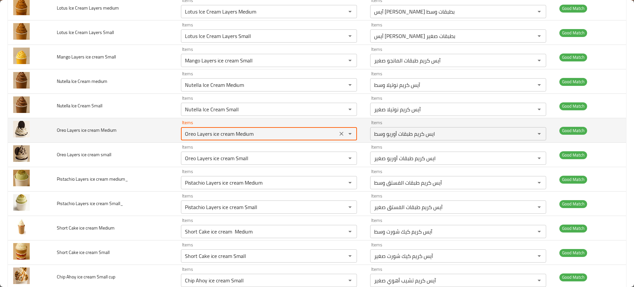
click at [221, 134] on Medium "Oreo Layers ice cream Medium" at bounding box center [259, 133] width 153 height 9
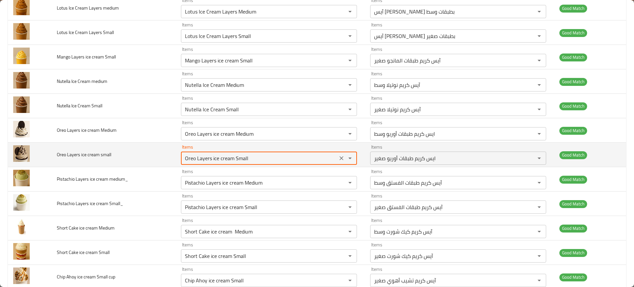
click at [228, 160] on small "Oreo Layers ice cream Small" at bounding box center [259, 158] width 153 height 9
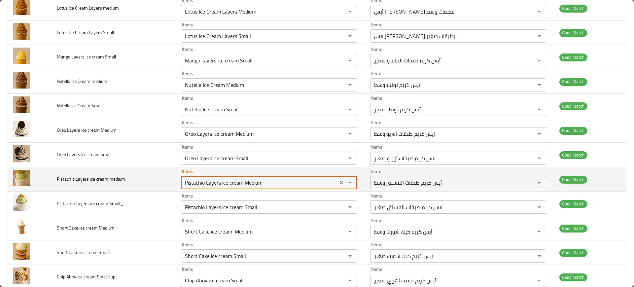
click at [242, 183] on medium_ "Pistachio Layers ice cream Medium" at bounding box center [259, 182] width 153 height 9
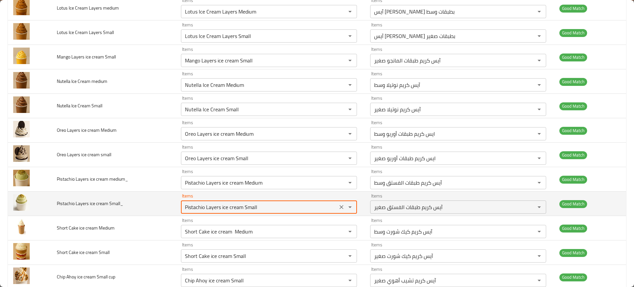
click at [246, 204] on Small_ "Pistachio Layers ice cream Small" at bounding box center [259, 206] width 153 height 9
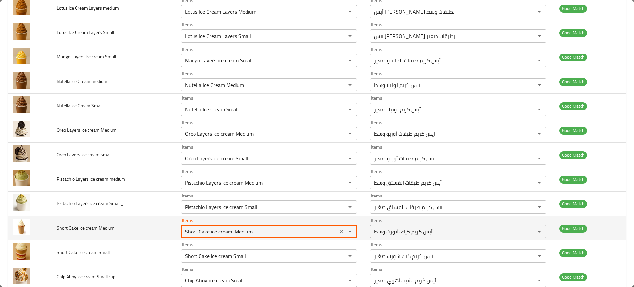
click at [225, 228] on Medium "Short Cake ice cream Medium" at bounding box center [259, 231] width 153 height 9
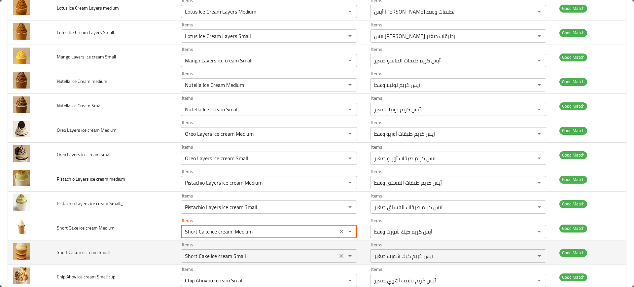
click at [223, 255] on Small "Short Cake ice cream Small" at bounding box center [259, 255] width 153 height 9
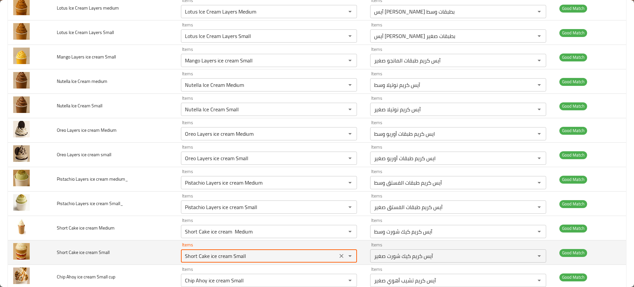
click at [223, 255] on Small "Short Cake ice cream Small" at bounding box center [259, 255] width 153 height 9
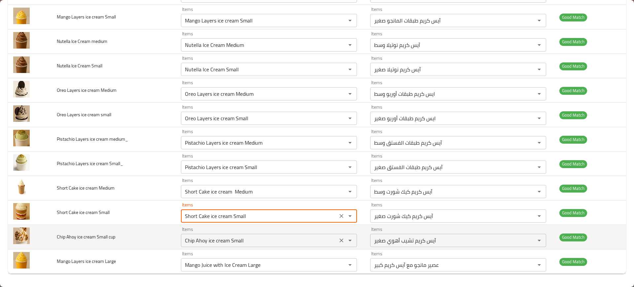
click at [204, 241] on cup "Chip Ahoy ice cream Small" at bounding box center [259, 240] width 153 height 9
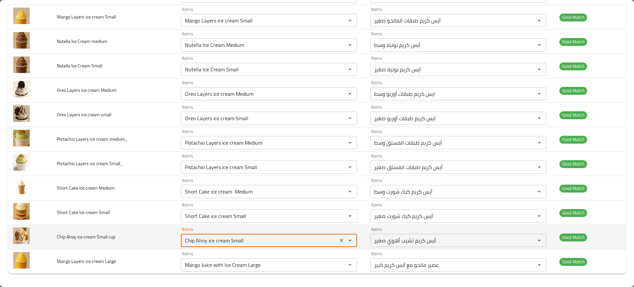
click at [204, 241] on cup "Chip Ahoy ice cream Small" at bounding box center [259, 240] width 153 height 9
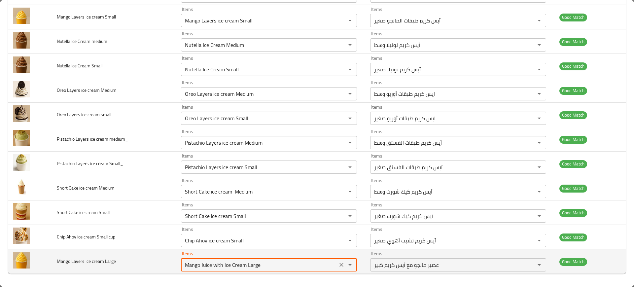
click at [240, 265] on Large "Mango Juice with Ice Cream Large" at bounding box center [259, 264] width 153 height 9
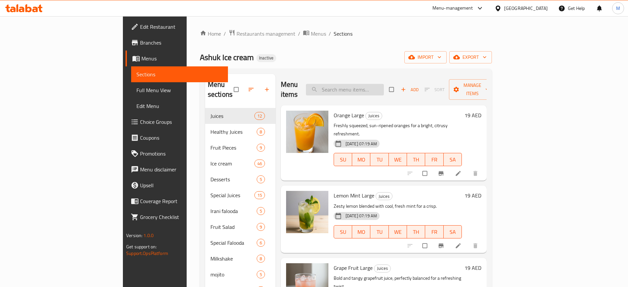
click at [363, 89] on input "search" at bounding box center [345, 90] width 78 height 12
paste input "Brownie ice cream Medium"
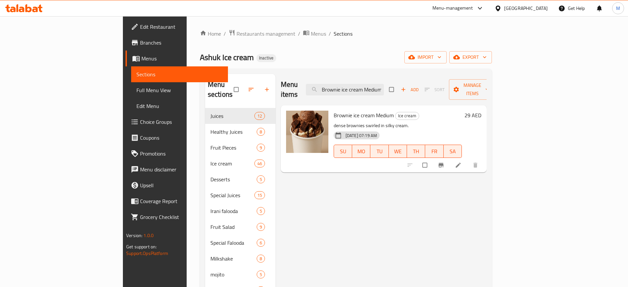
paste input "Small"
paste input "Chip Ahoy ice cream Medium"
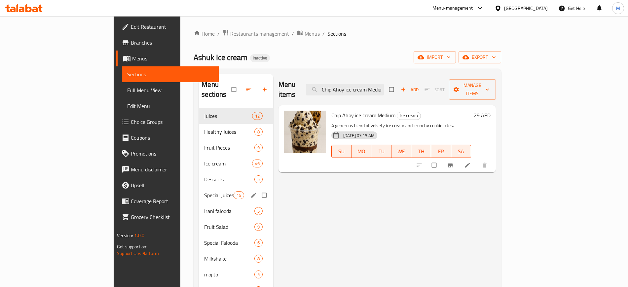
paste input "Lotus Ice Cream Layers"
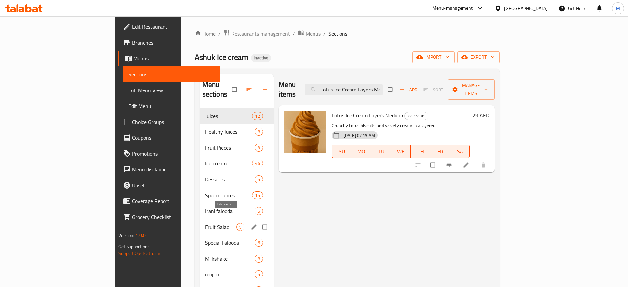
paste input "Small"
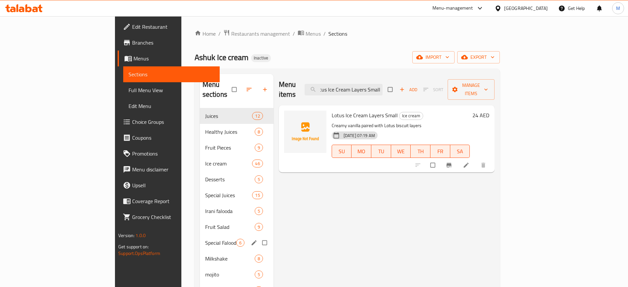
type input "Lotus Ice Cream Layers Small"
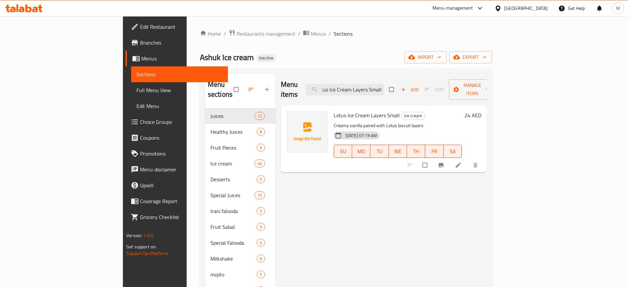
scroll to position [0, 0]
click at [289, 113] on button "upload picture" at bounding box center [295, 119] width 13 height 13
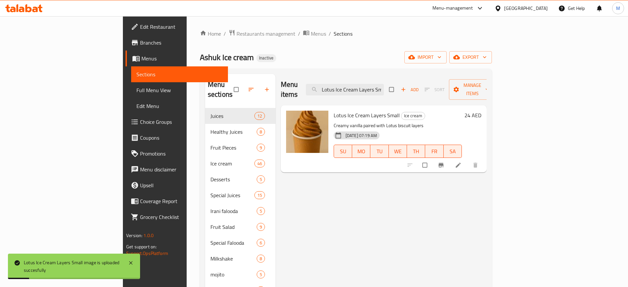
click at [395, 91] on div "Menu items Lotus Ice Cream Layers Small Add Sort Manage items" at bounding box center [384, 89] width 206 height 31
click at [384, 86] on input "Lotus Ice Cream Layers Small" at bounding box center [345, 90] width 78 height 12
paste input "Mango Layers ice cream"
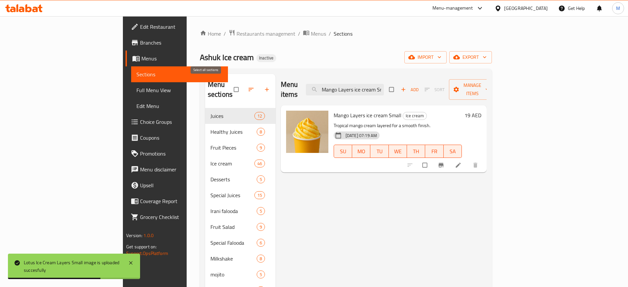
paste input "Nutella Ice Cream Medium"
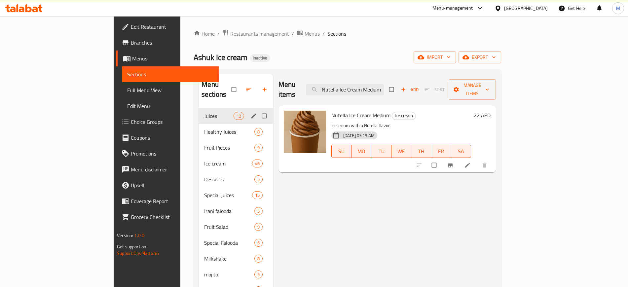
paste input "Small"
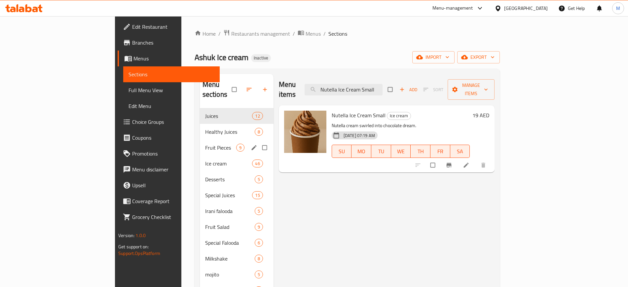
paste input "Oreo Layers ice cream Medium"
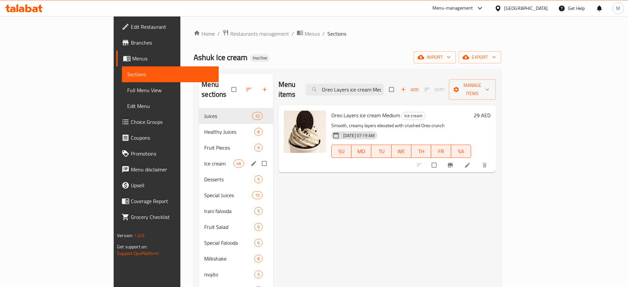
paste input "Small"
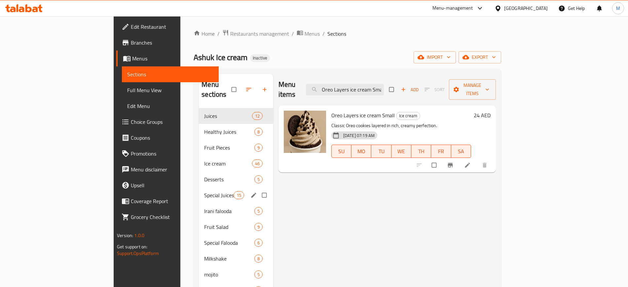
paste input "Pistachio Layers ice cream Medium"
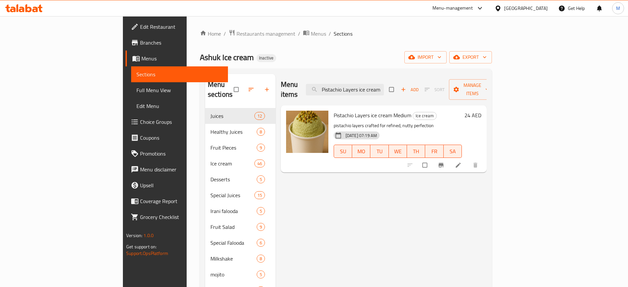
paste input "Small"
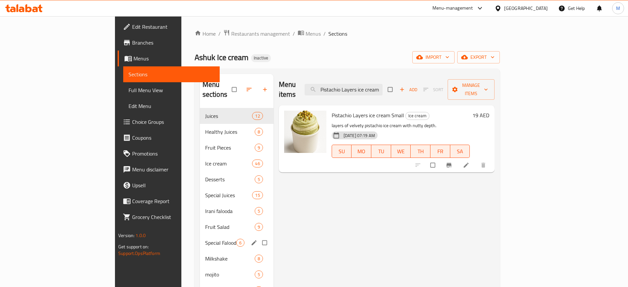
paste input "Short Cake ice cream Medium"
paste input "Small"
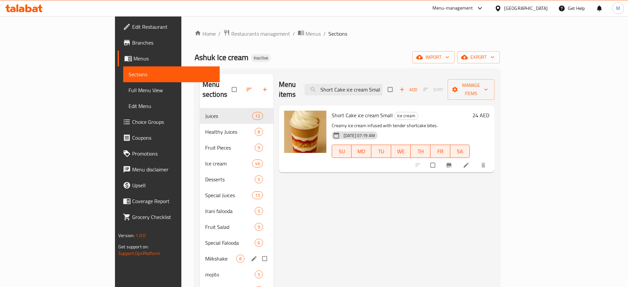
paste input "Chip Ahoy"
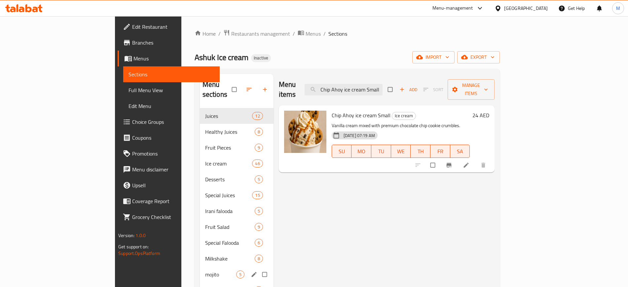
paste input "Mango Juice with Ice Cream Large"
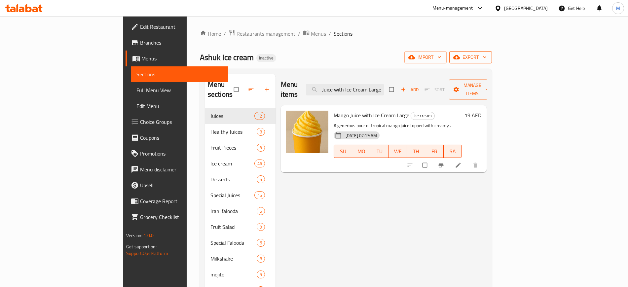
type input "Mango Juice with Ice Cream Large"
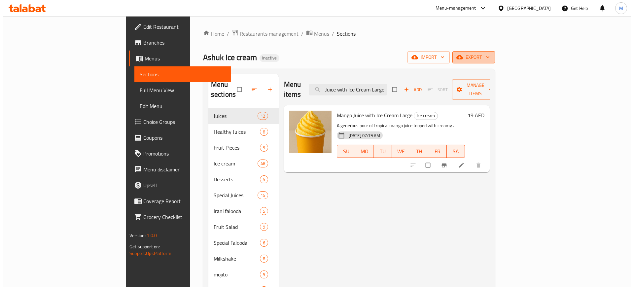
scroll to position [0, 0]
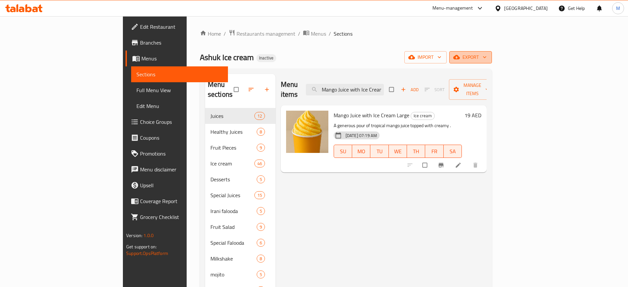
click at [460, 56] on icon "button" at bounding box center [456, 57] width 7 height 7
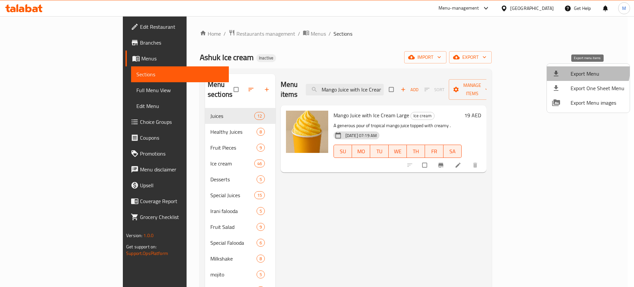
click at [584, 70] on span "Export Menu" at bounding box center [598, 74] width 54 height 8
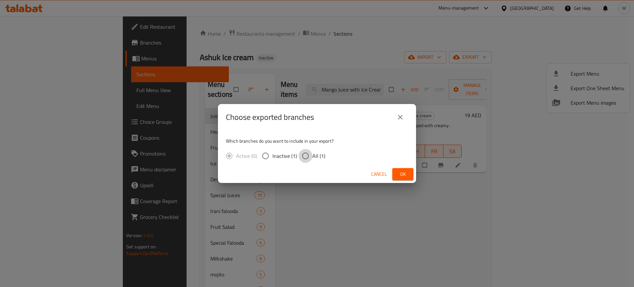
click at [311, 154] on input "All (1)" at bounding box center [306, 156] width 14 height 14
radio input "true"
click at [401, 171] on span "Ok" at bounding box center [403, 174] width 11 height 8
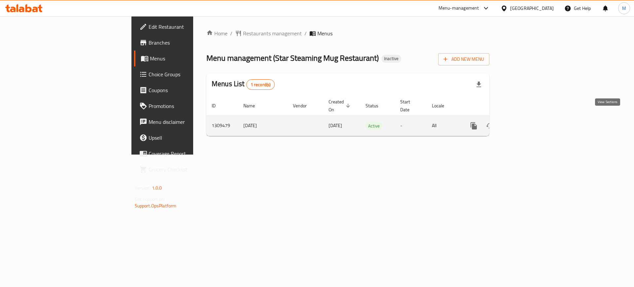
click at [524, 123] on icon "enhanced table" at bounding box center [522, 126] width 6 height 6
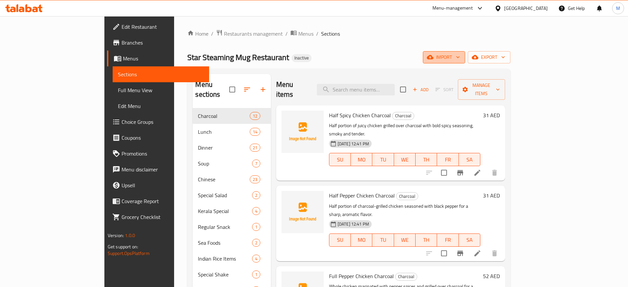
click at [460, 57] on span "import" at bounding box center [444, 57] width 32 height 8
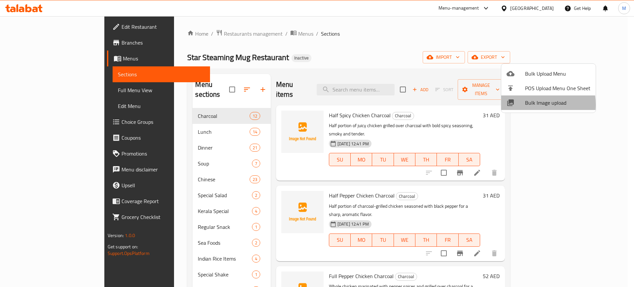
click at [520, 105] on div at bounding box center [516, 103] width 18 height 8
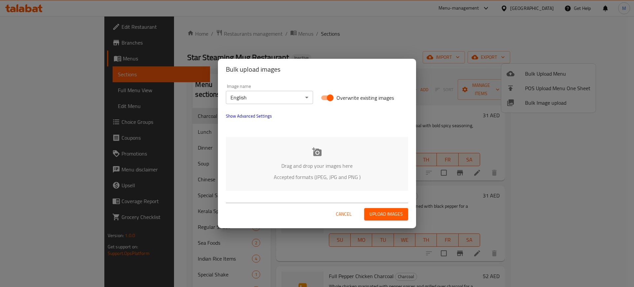
click at [307, 152] on div "Drag and drop your images here Accepted formats (JPEG, JPG and PNG )" at bounding box center [317, 164] width 182 height 54
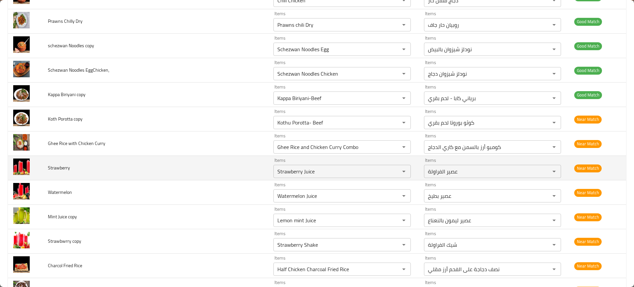
scroll to position [1999, 0]
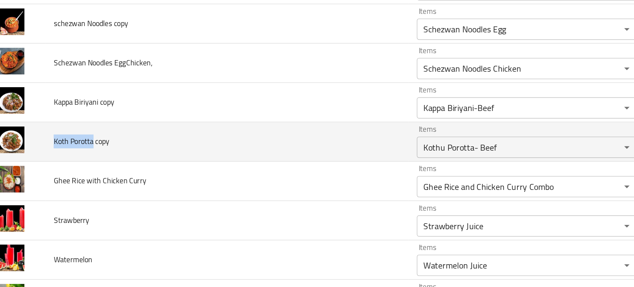
drag, startPoint x: 49, startPoint y: 143, endPoint x: 72, endPoint y: 142, distance: 23.8
click at [72, 142] on span "Koth Porotta copy" at bounding box center [65, 142] width 35 height 9
copy span "Koth Porotta"
click at [140, 150] on td "Koth Porotta copy" at bounding box center [156, 142] width 226 height 24
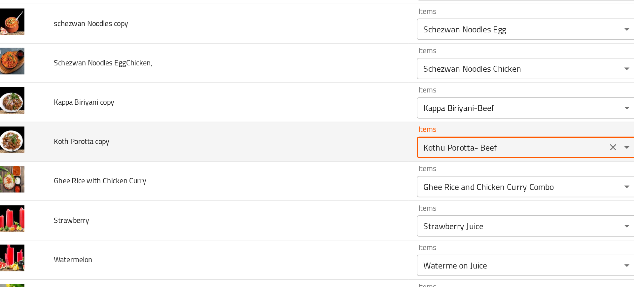
drag, startPoint x: 305, startPoint y: 144, endPoint x: 339, endPoint y: 145, distance: 33.4
click at [339, 145] on copy "Kothu Porotta- Beef" at bounding box center [332, 145] width 114 height 9
click at [308, 147] on copy "Kothu Porotta- Beef" at bounding box center [332, 145] width 114 height 9
click at [307, 146] on copy "Kothu Porotta- Beef" at bounding box center [332, 145] width 114 height 9
drag, startPoint x: 305, startPoint y: 146, endPoint x: 341, endPoint y: 143, distance: 35.8
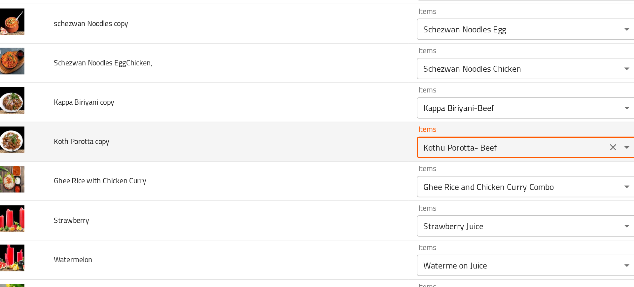
click at [341, 143] on copy "Kothu Porotta- Beef" at bounding box center [332, 145] width 114 height 9
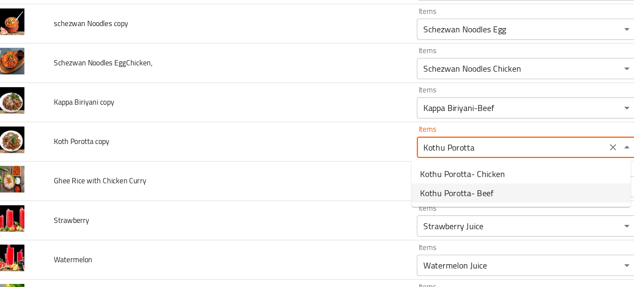
click at [290, 170] on span "Kothu Porotta- Beef" at bounding box center [298, 174] width 46 height 8
type copy "Kothu Porotta- Beef"
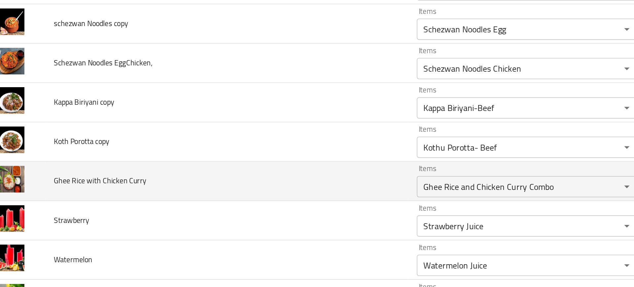
click at [228, 163] on td "Ghee Rice with Chicken Curry" at bounding box center [156, 167] width 226 height 24
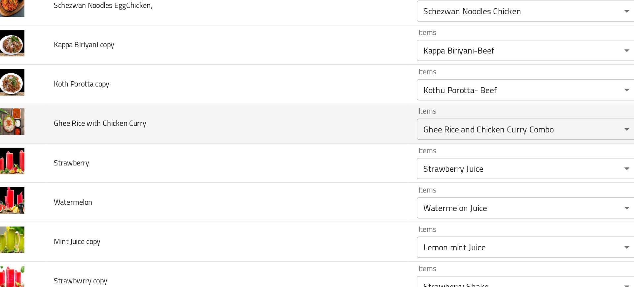
scroll to position [2035, 0]
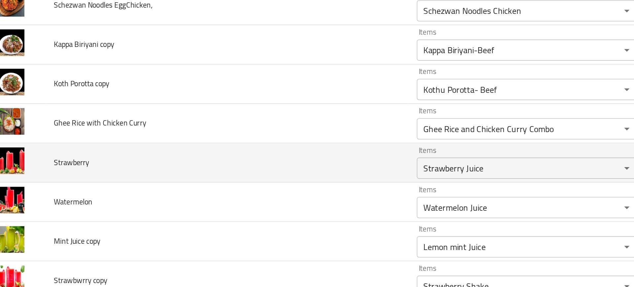
click at [248, 146] on td "Strawberry" at bounding box center [156, 155] width 226 height 24
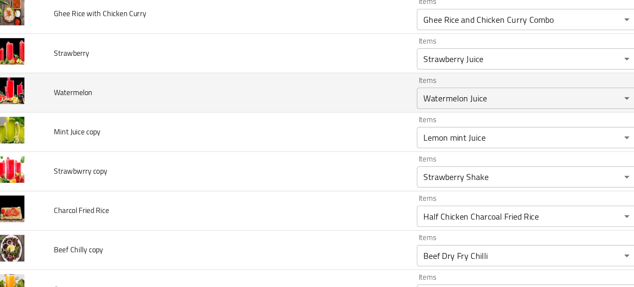
scroll to position [2103, 0]
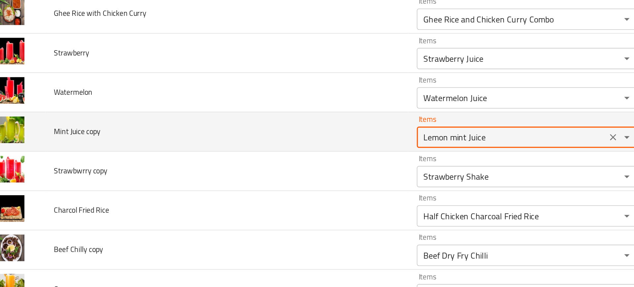
drag, startPoint x: 291, startPoint y: 139, endPoint x: 241, endPoint y: 142, distance: 50.3
click at [241, 142] on tr "Mint Juice copy Items Lemon mint Juice Items Items عصير ليمون بالنعناع Items Ne…" at bounding box center [317, 136] width 618 height 24
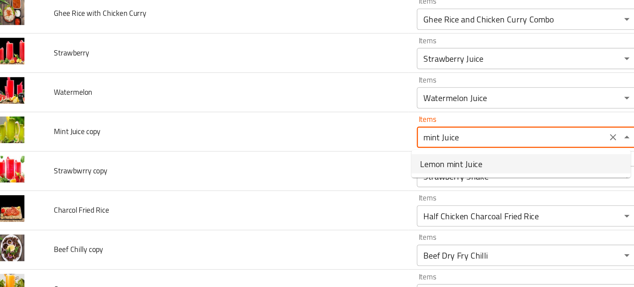
click at [277, 153] on span "Lemon mint Juice" at bounding box center [294, 156] width 39 height 8
type copy "Lemon mint Juice"
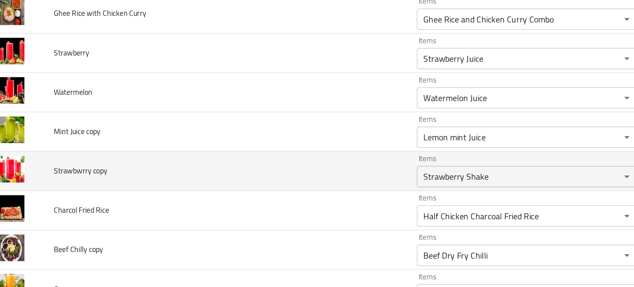
click at [261, 164] on td "Strawbwrry copy" at bounding box center [156, 160] width 226 height 24
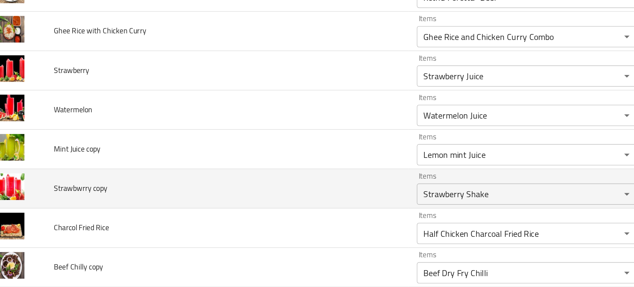
scroll to position [2093, 0]
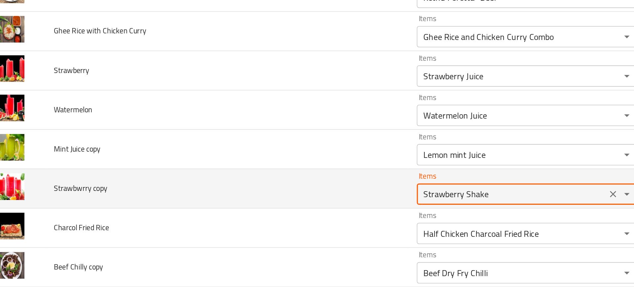
drag, startPoint x: 300, startPoint y: 174, endPoint x: 338, endPoint y: 168, distance: 38.8
click at [338, 168] on div "Strawberry Shake Items" at bounding box center [341, 174] width 137 height 13
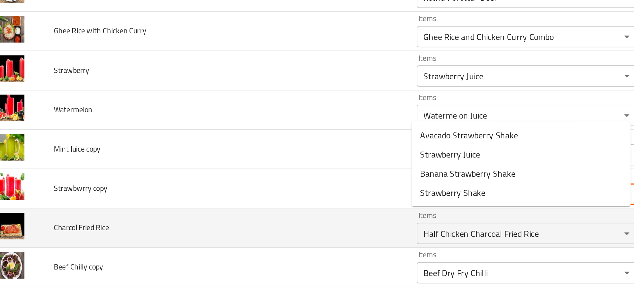
scroll to position [2149, 0]
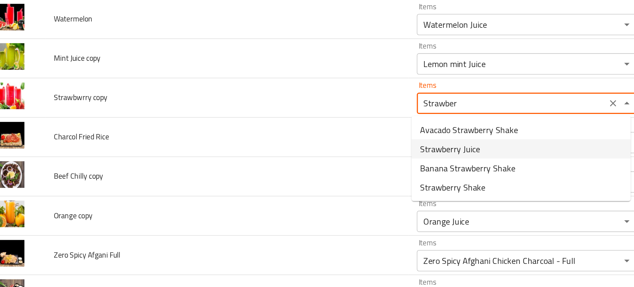
click at [289, 148] on span "Strawberry Juice" at bounding box center [293, 147] width 37 height 8
type copy "Strawberry Juice"
type copy-ar "عصير الفراولة"
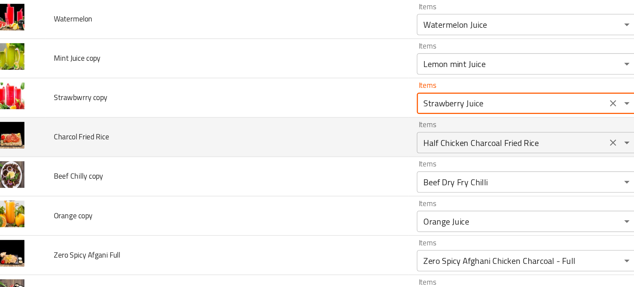
type copy "Strawberry Juice"
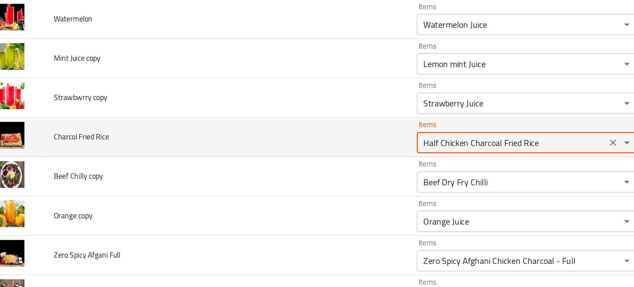
drag, startPoint x: 304, startPoint y: 143, endPoint x: 370, endPoint y: 145, distance: 65.7
click at [370, 145] on Rice "Half Chicken Charcoal Fried Rice" at bounding box center [332, 142] width 114 height 9
click at [348, 143] on Rice "Half Chicken Charcoal Fried Rice" at bounding box center [332, 142] width 114 height 9
drag, startPoint x: 348, startPoint y: 143, endPoint x: 304, endPoint y: 142, distance: 44.3
click at [304, 142] on Rice "Half Chicken Charcoal Fried Rice" at bounding box center [332, 142] width 114 height 9
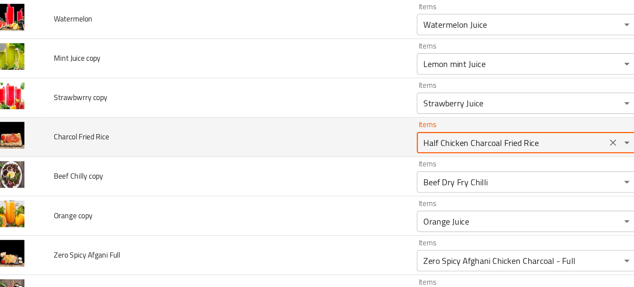
paste Rice "enhanced table"
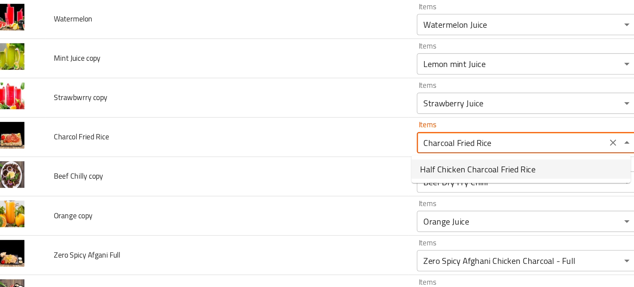
click at [295, 157] on span "Half Chicken Charcoal Fried Rice" at bounding box center [311, 159] width 72 height 8
type Rice "Half Chicken Charcoal Fried Rice"
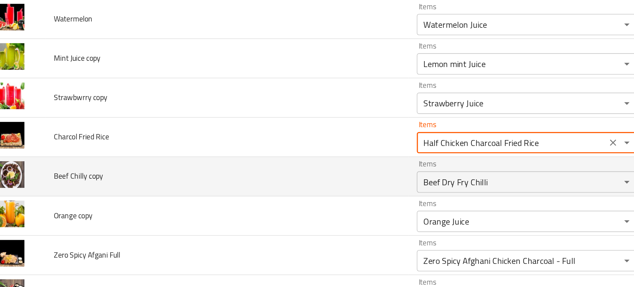
click at [233, 174] on td "Beef Chilly copy" at bounding box center [156, 164] width 226 height 24
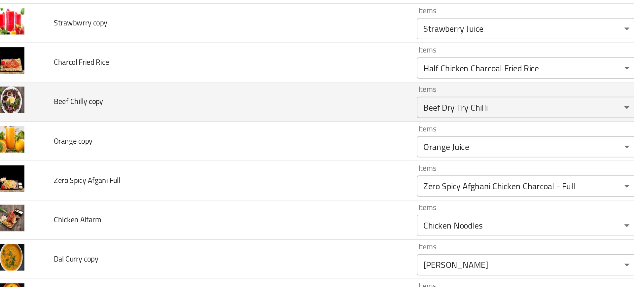
scroll to position [2199, 0]
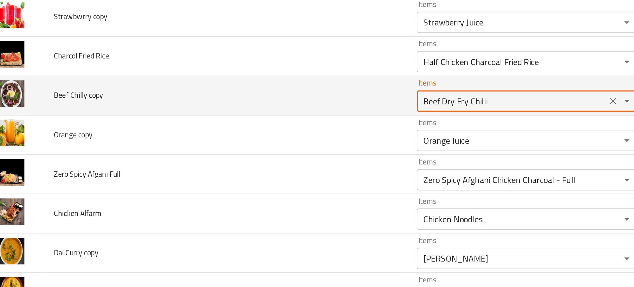
drag, startPoint x: 285, startPoint y: 120, endPoint x: 350, endPoint y: 119, distance: 65.1
click at [350, 119] on copy "Beef Dry Fry Chilli" at bounding box center [332, 116] width 114 height 9
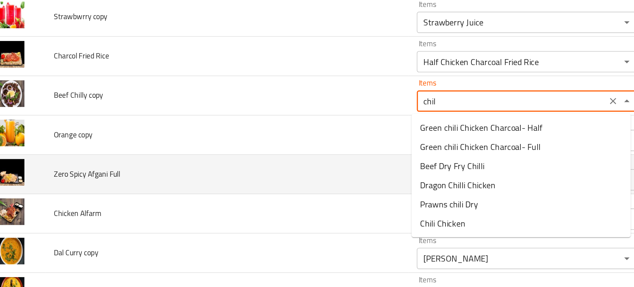
type copy "chill"
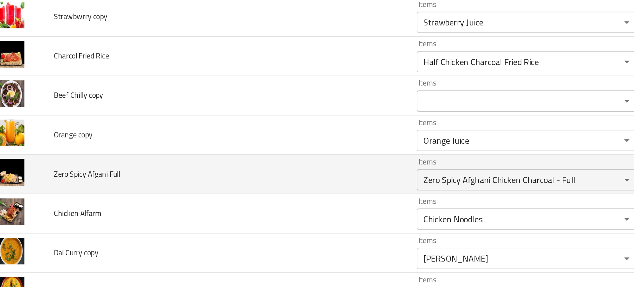
click at [223, 157] on td "Zero Spicy Afgani Full" at bounding box center [156, 162] width 226 height 24
click at [261, 152] on td "Zero Spicy Afgani Full" at bounding box center [156, 162] width 226 height 24
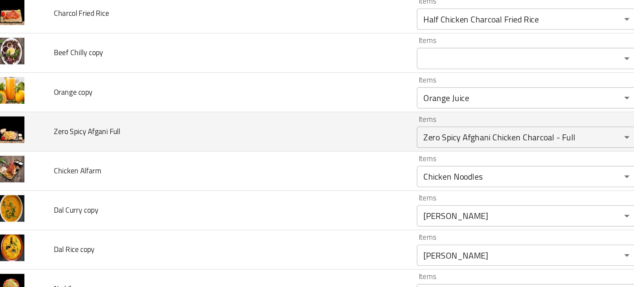
scroll to position [2226, 0]
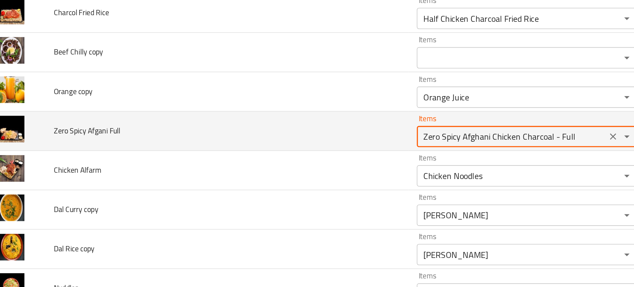
click at [295, 140] on Full "Zero Spicy Afghani Chicken Charcoal - Full" at bounding box center [332, 138] width 114 height 9
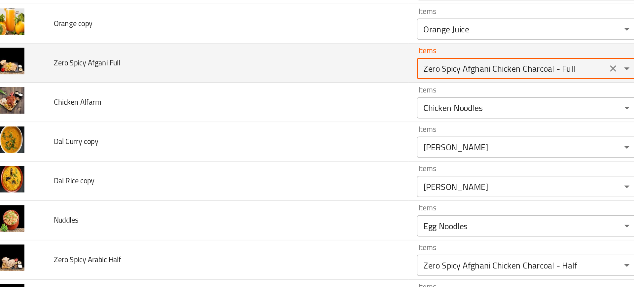
scroll to position [2270, 0]
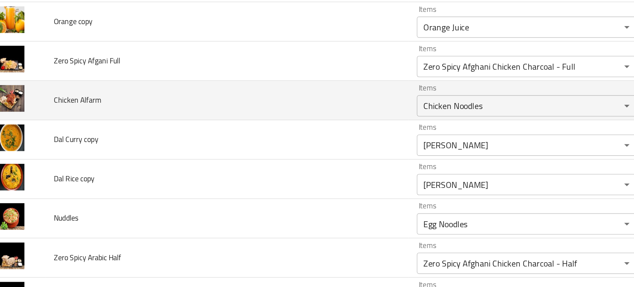
click at [251, 117] on td "Chicken Alfarm" at bounding box center [156, 116] width 226 height 24
click at [287, 123] on Alfarm "Chicken Noodles" at bounding box center [332, 119] width 114 height 9
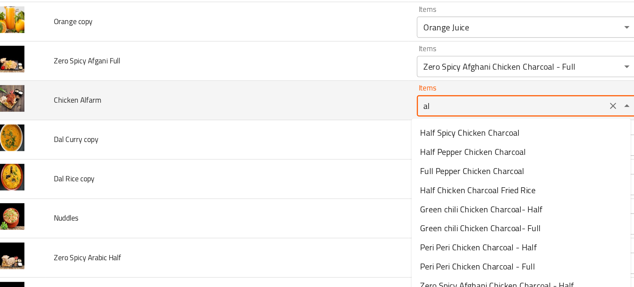
type Alfarm "a"
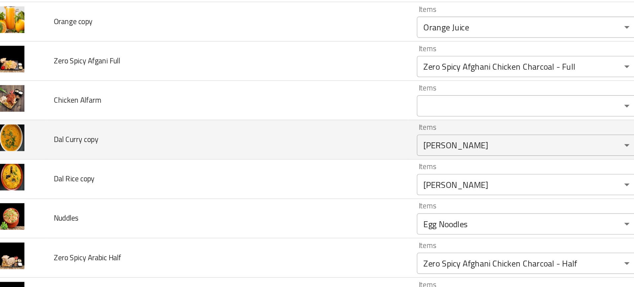
click at [246, 134] on td "Dal Curry copy" at bounding box center [156, 141] width 226 height 24
click at [283, 147] on copy "Dal Fry" at bounding box center [332, 144] width 114 height 9
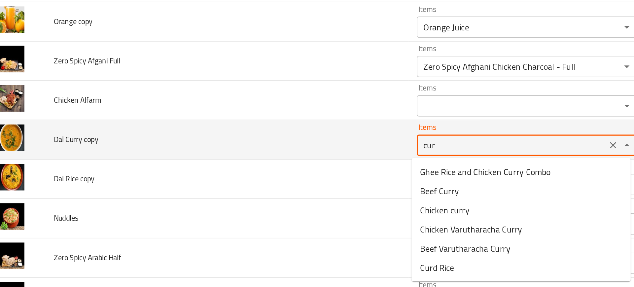
type copy "curr"
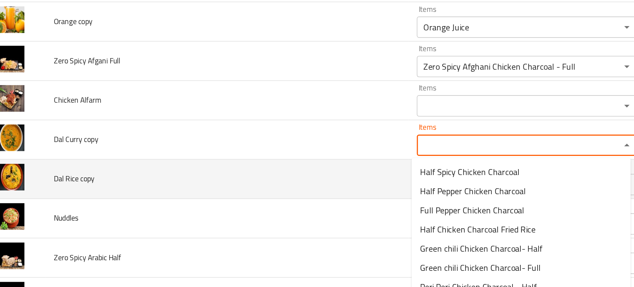
click at [243, 162] on td "Dal Rice copy" at bounding box center [156, 165] width 226 height 24
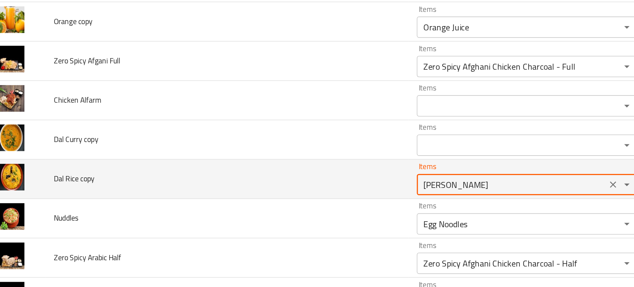
click at [283, 168] on copy "Dal Kichadi" at bounding box center [332, 168] width 114 height 9
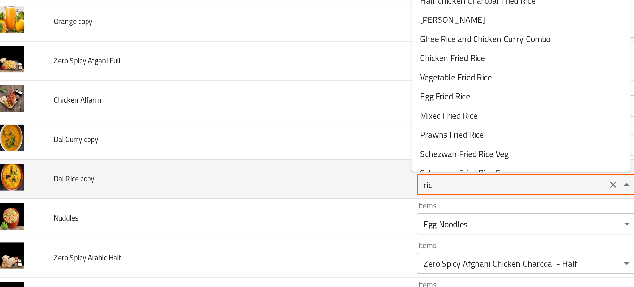
type copy "rice"
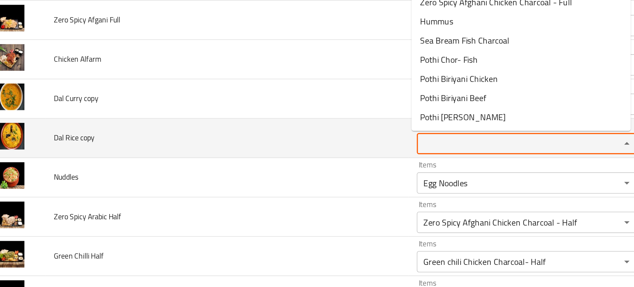
scroll to position [0, 0]
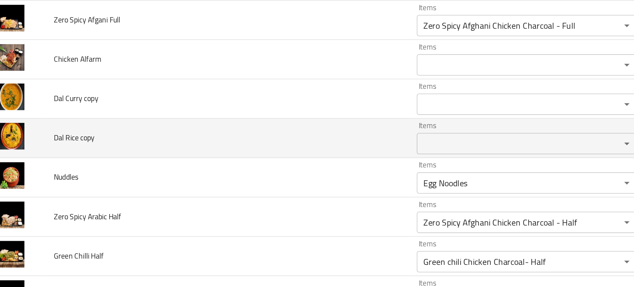
click at [245, 176] on td "Dal Rice copy" at bounding box center [156, 165] width 226 height 24
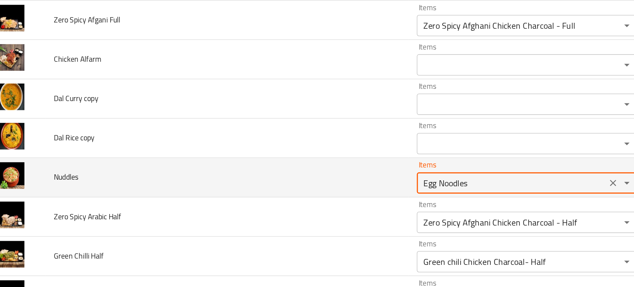
click at [285, 190] on input "Egg Noodles" at bounding box center [332, 193] width 114 height 9
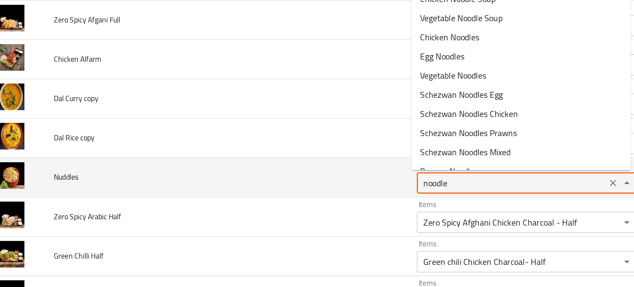
type input "noodles"
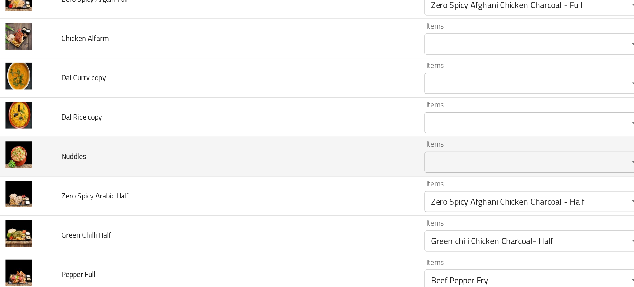
click at [240, 196] on td "Nuddles" at bounding box center [156, 190] width 226 height 24
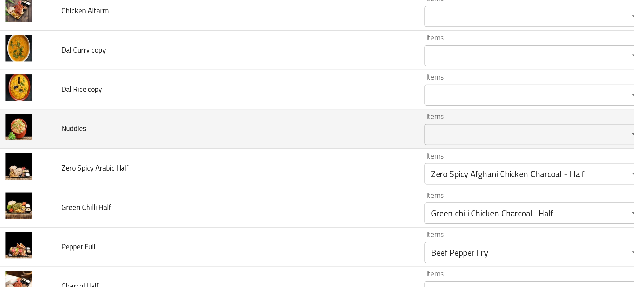
scroll to position [2323, 0]
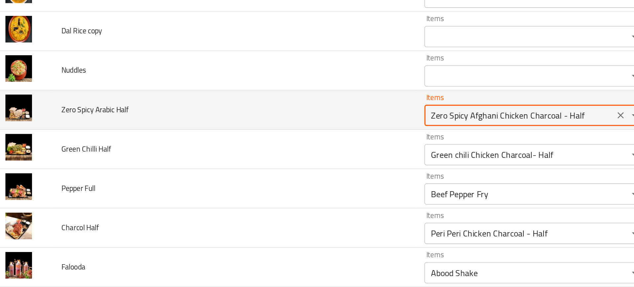
click at [286, 164] on Half "Zero Spicy Afghani Chicken Charcoal - Half" at bounding box center [332, 164] width 114 height 9
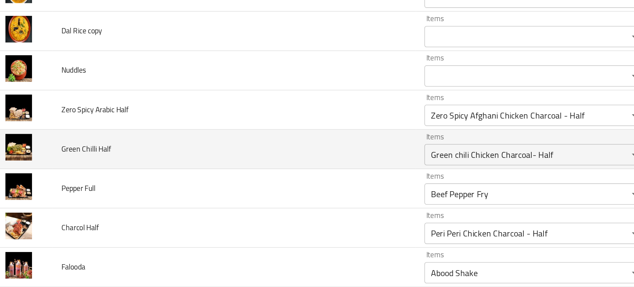
click at [255, 193] on td "Green Chilli Half" at bounding box center [156, 185] width 226 height 24
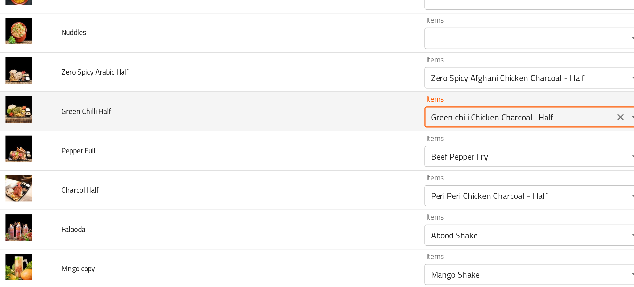
click at [290, 162] on Half "Green chili Chicken Charcoal- Half" at bounding box center [332, 165] width 114 height 9
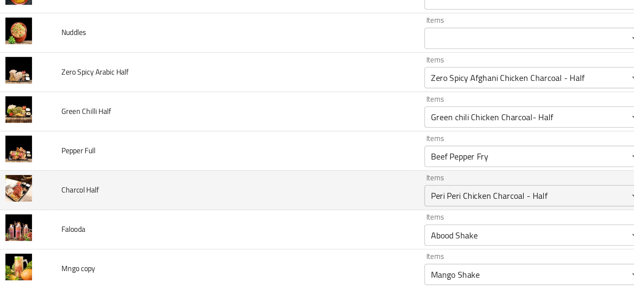
click at [268, 218] on td "Items Peri Peri Chicken Charcoal - Half Items" at bounding box center [343, 210] width 150 height 24
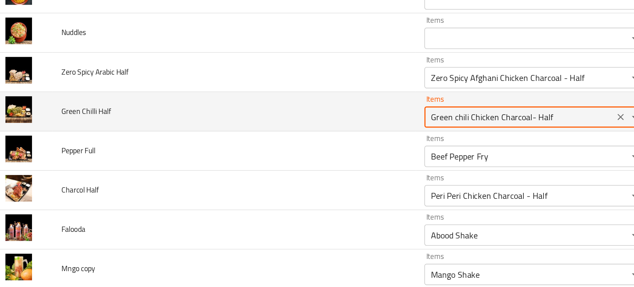
click at [292, 164] on Half "Green chili Chicken Charcoal- Half" at bounding box center [332, 165] width 114 height 9
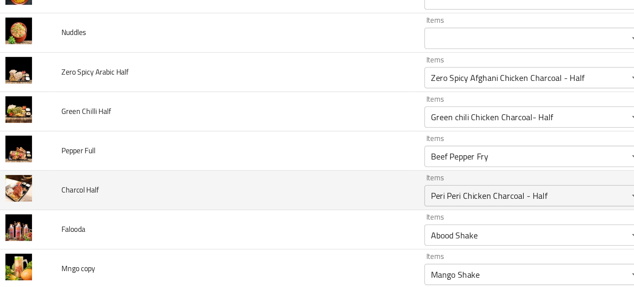
click at [235, 207] on td "Charcol Half" at bounding box center [156, 210] width 226 height 24
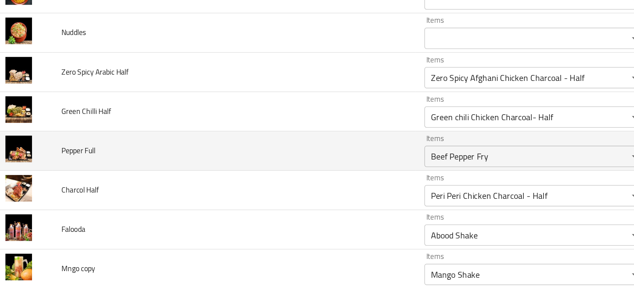
click at [258, 191] on td "Pepper Full" at bounding box center [156, 186] width 226 height 24
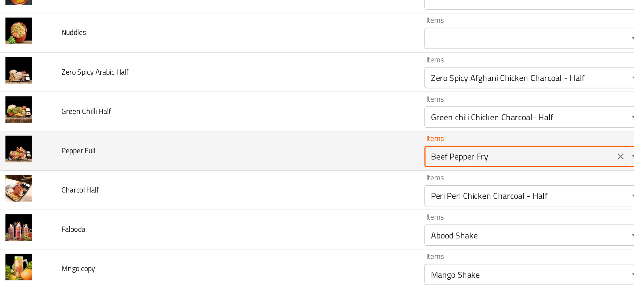
click at [293, 188] on Full "Beef Pepper Fry" at bounding box center [332, 189] width 114 height 9
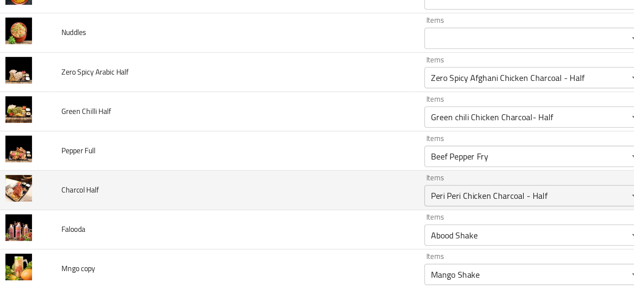
click at [268, 216] on td "Items Peri Peri Chicken Charcoal - Half Items" at bounding box center [343, 210] width 150 height 24
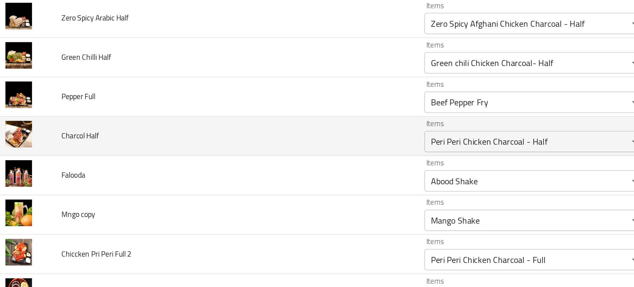
scroll to position [2381, 0]
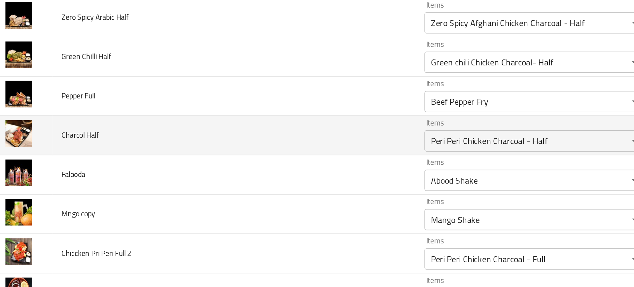
click at [290, 188] on td "Items Peri Peri Chicken Charcoal - Half Items" at bounding box center [343, 176] width 150 height 24
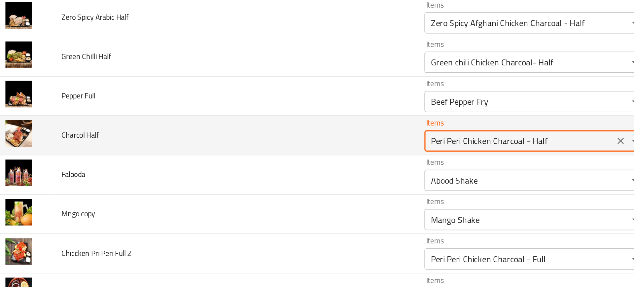
click at [277, 184] on Half "Peri Peri Chicken Charcoal - Half" at bounding box center [332, 179] width 114 height 9
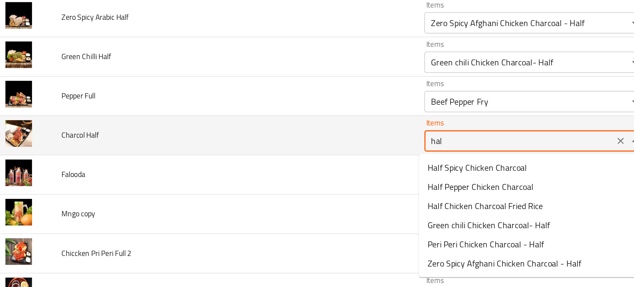
type Half "half"
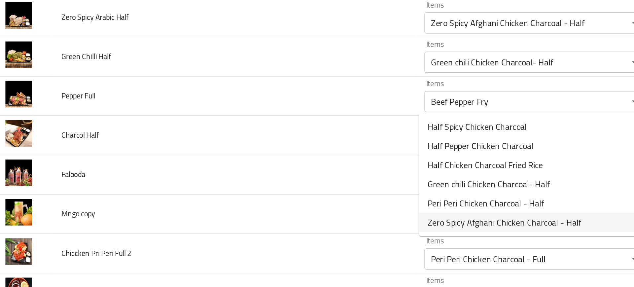
scroll to position [2406, 0]
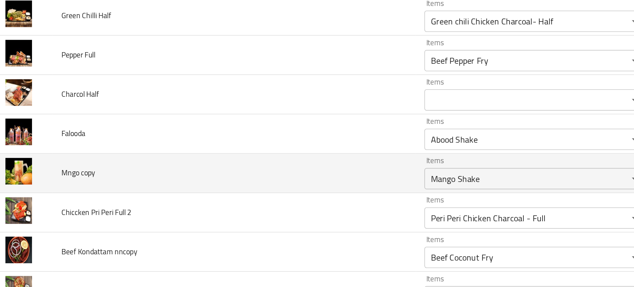
click at [225, 199] on td "Mngo copy" at bounding box center [156, 200] width 226 height 24
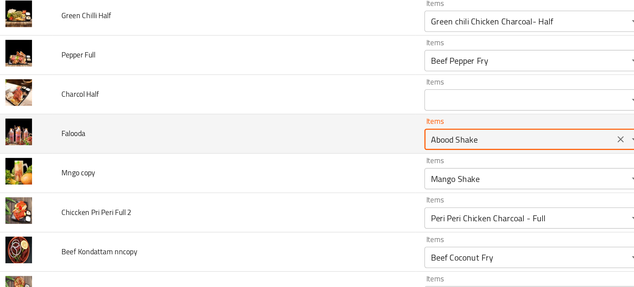
click at [278, 177] on input "Abood Shake" at bounding box center [332, 178] width 114 height 9
type input "f"
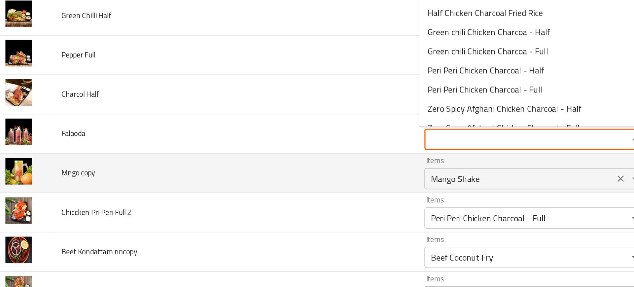
click at [298, 199] on copy "Mango Shake" at bounding box center [332, 203] width 114 height 9
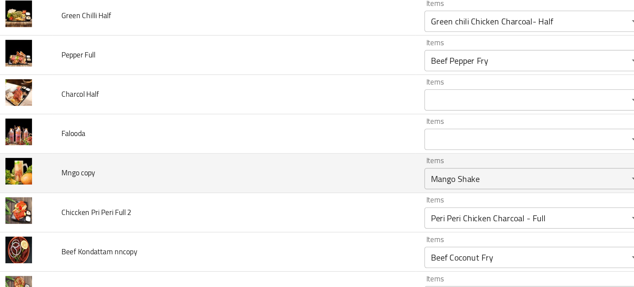
click at [296, 210] on td "Items Mango Shake Items" at bounding box center [343, 200] width 150 height 24
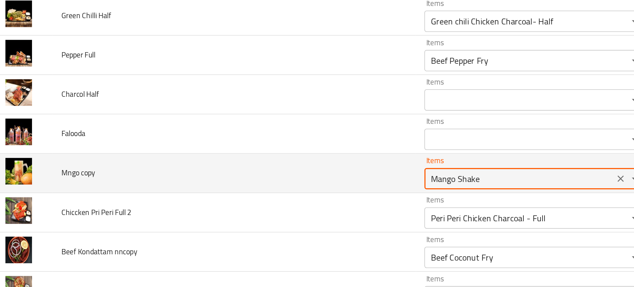
click at [288, 206] on copy "Mango Shake" at bounding box center [332, 203] width 114 height 9
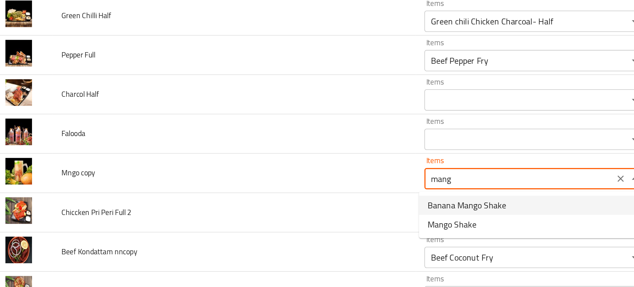
click at [290, 220] on span "Banana Mango Shake" at bounding box center [299, 220] width 49 height 8
type copy "Banana Mango Shake"
type copy-ar "شيك الموز والمانجو"
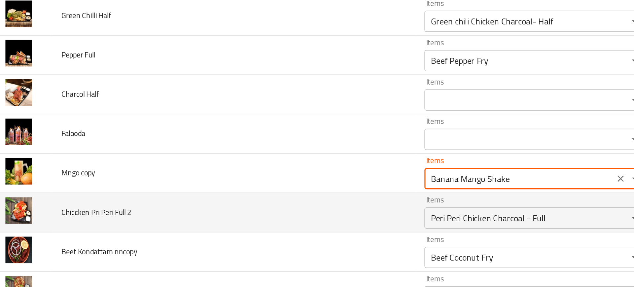
type copy "Banana Mango Shake"
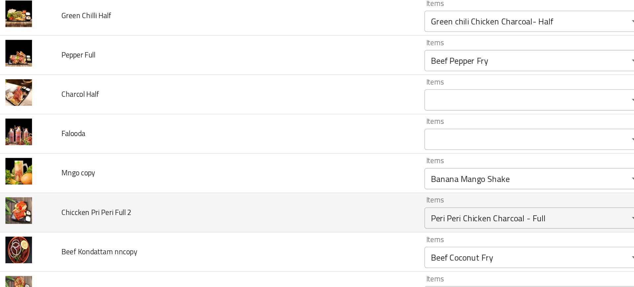
click at [254, 220] on td "Chiccken Pri Peri Full 2" at bounding box center [156, 224] width 226 height 24
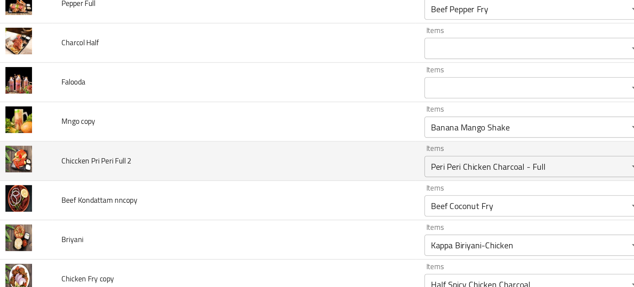
scroll to position [2440, 0]
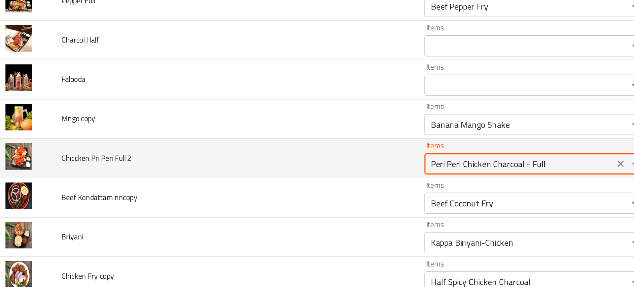
click at [288, 197] on 2 "Peri Peri Chicken Charcoal - Full" at bounding box center [332, 194] width 114 height 9
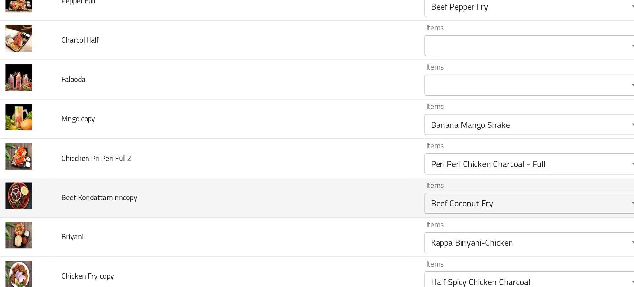
click at [268, 212] on td "Items Beef Coconut Fry Items" at bounding box center [343, 215] width 150 height 24
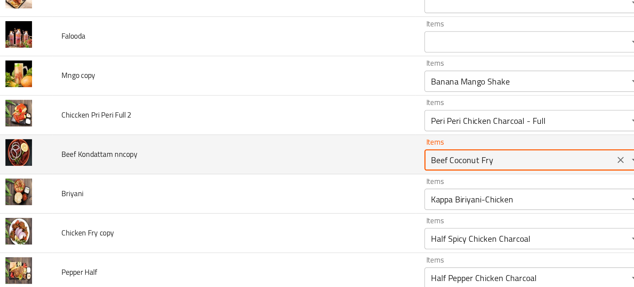
click at [294, 192] on nncopy "Beef Coconut Fry" at bounding box center [332, 191] width 114 height 9
type nncopy "k"
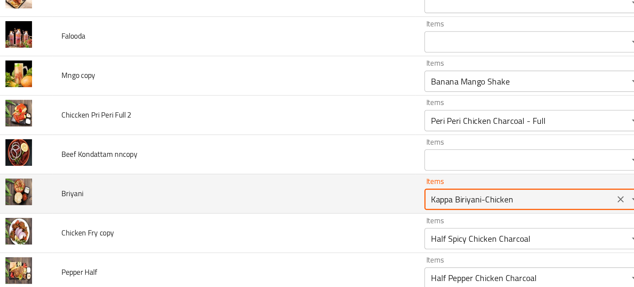
click at [296, 213] on input "Kappa Biriyani-Chicken" at bounding box center [332, 216] width 114 height 9
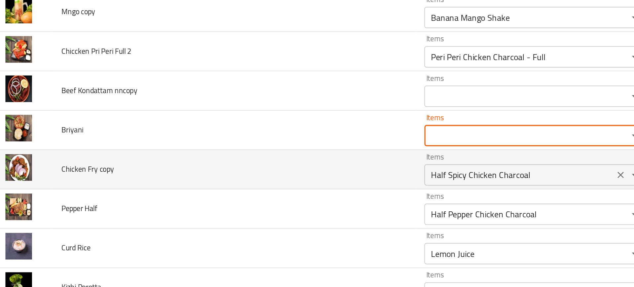
click at [294, 196] on div "Half Spicy Chicken Charcoal Items" at bounding box center [341, 201] width 137 height 13
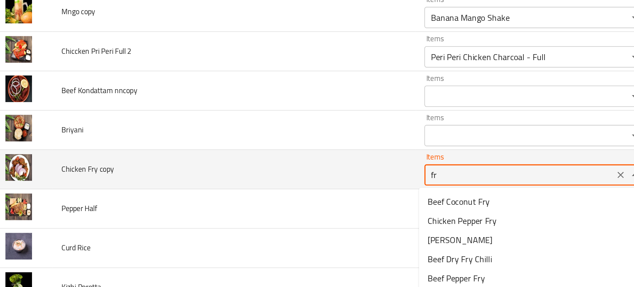
type copy "fry"
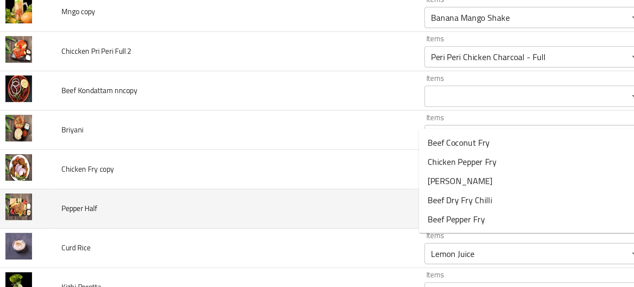
scroll to position [2543, 0]
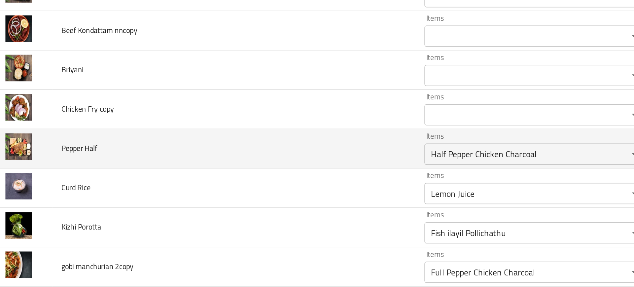
click at [242, 212] on td "Curd Rice" at bounding box center [156, 209] width 226 height 24
click at [295, 196] on td "Items Half Pepper Chicken Charcoal Items" at bounding box center [343, 185] width 150 height 24
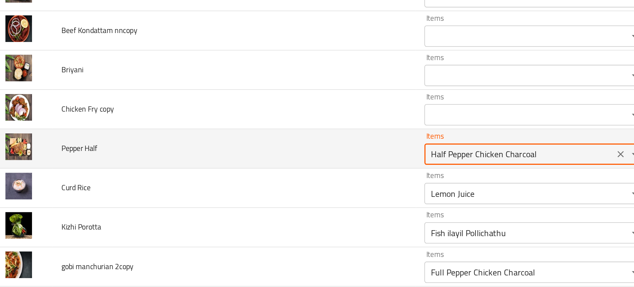
click at [288, 192] on Half "Half Pepper Chicken Charcoal" at bounding box center [332, 188] width 114 height 9
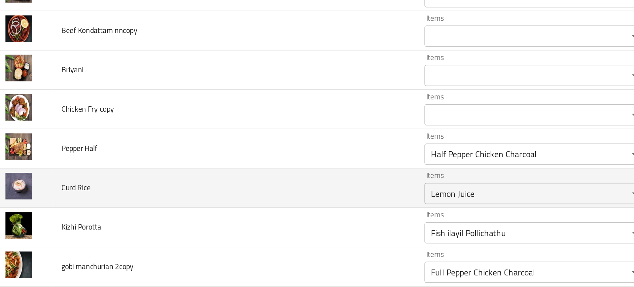
click at [246, 215] on td "Curd Rice" at bounding box center [156, 209] width 226 height 24
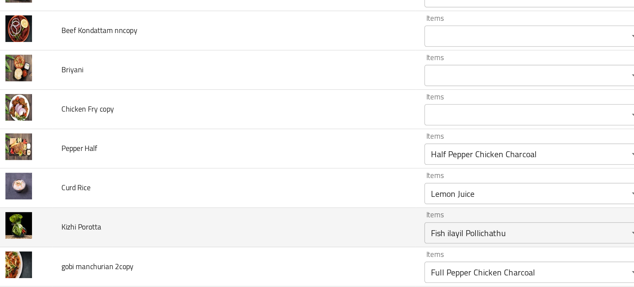
click at [230, 235] on td "Kizhi Porotta" at bounding box center [156, 234] width 226 height 24
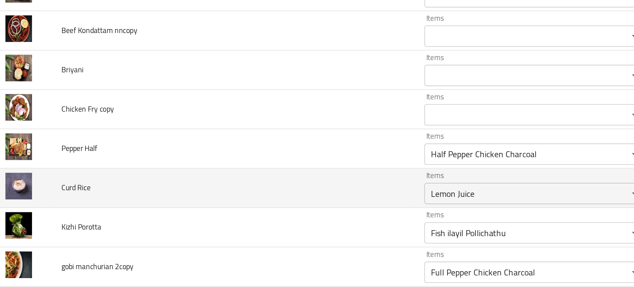
scroll to position [2581, 0]
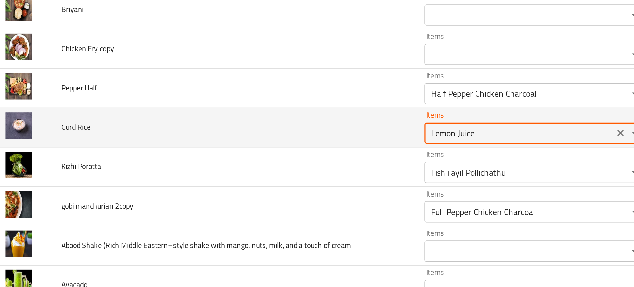
click at [286, 175] on Rice "Lemon Juice" at bounding box center [332, 174] width 114 height 9
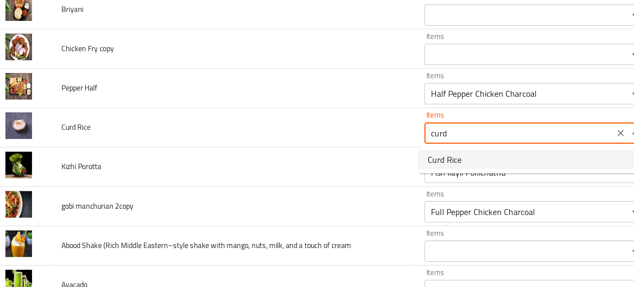
click at [287, 193] on span "Curd Rice" at bounding box center [285, 192] width 21 height 8
type Rice "Curd Rice"
type Rice-ar "أرز خثارة"
type Rice "Curd Rice"
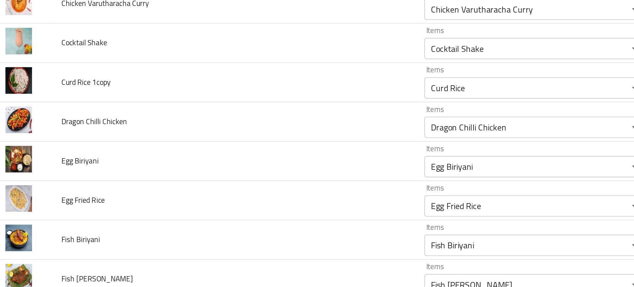
scroll to position [2609, 0]
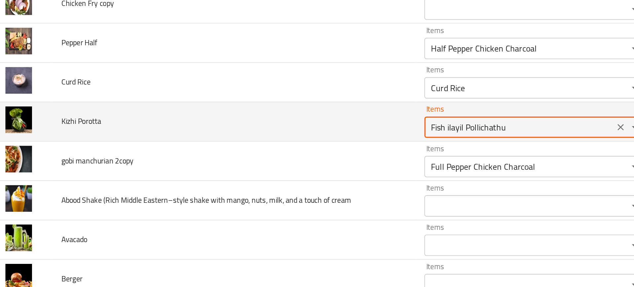
click at [288, 172] on Porotta "Fish ilayil Pollichathu" at bounding box center [332, 171] width 114 height 9
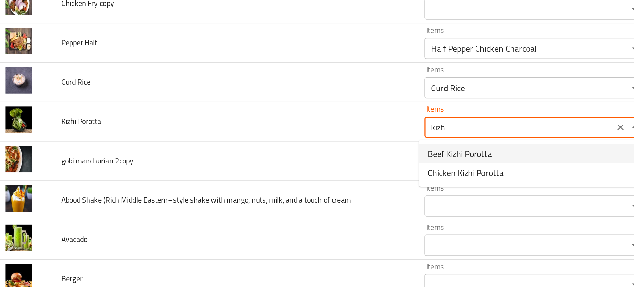
click at [289, 191] on span "Beef Kizhi Porotta" at bounding box center [295, 188] width 40 height 8
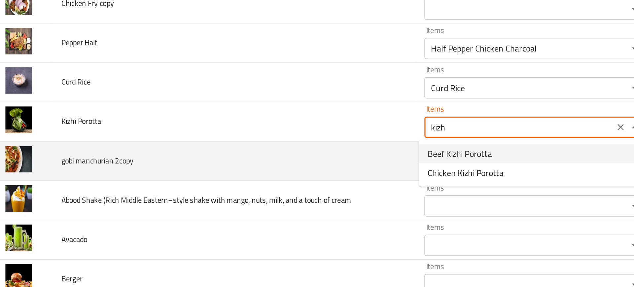
type Porotta "Beef Kizhi Porotta"
type Porotta-ar "بوروتا لحم بقري كيزهي"
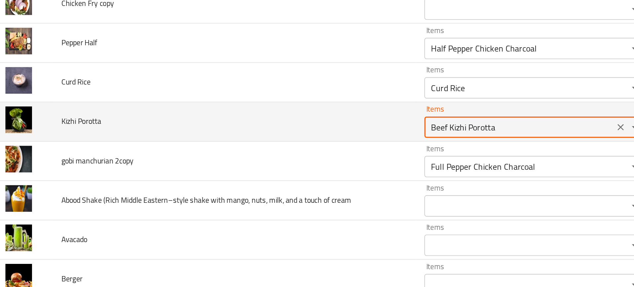
type Porotta "Beef Kizhi Porotta"
drag, startPoint x: 286, startPoint y: 170, endPoint x: 342, endPoint y: 171, distance: 56.5
click at [342, 171] on Porotta "Beef Kizhi Porotta" at bounding box center [332, 171] width 114 height 9
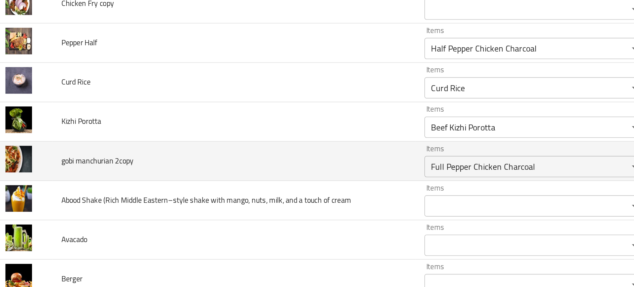
click at [222, 186] on td "gobi manchurian 2copy" at bounding box center [156, 192] width 226 height 24
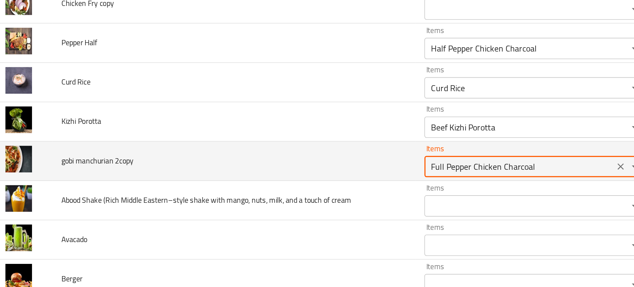
click at [291, 199] on 2copy "Full Pepper Chicken Charcoal" at bounding box center [332, 195] width 114 height 9
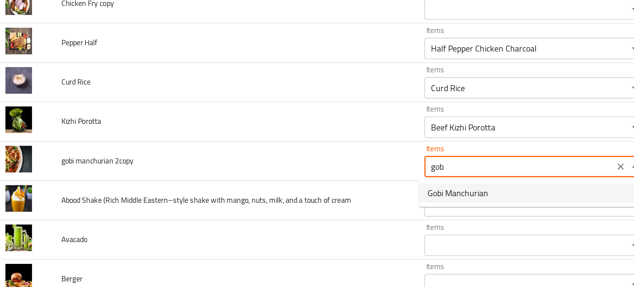
click at [289, 210] on span "Gobi Manchurian" at bounding box center [294, 212] width 38 height 8
type 2copy "Gobi Manchurian"
type 2copy-ar "جوبي مانشوريان"
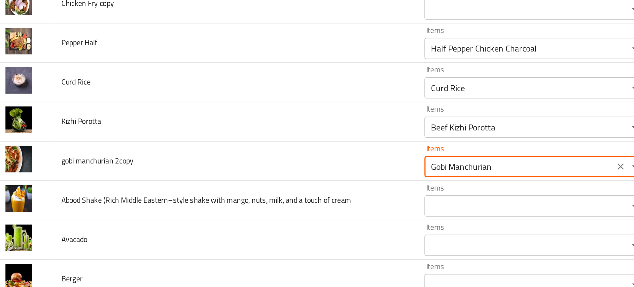
type 2copy "Gobi Manchurian"
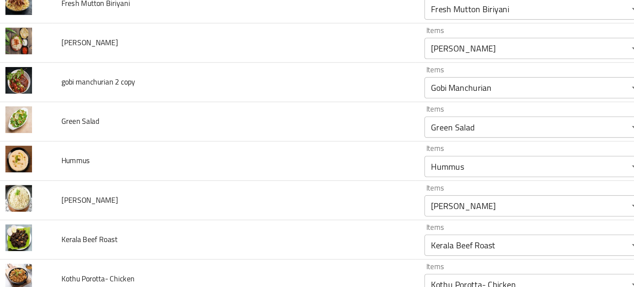
scroll to position [2658, 0]
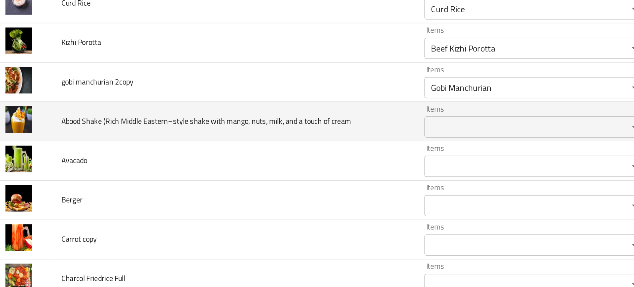
click at [206, 165] on span "Abood Shake (Rich Middle Eastern–style shake with mango, nuts, milk, and a touc…" at bounding box center [138, 167] width 180 height 9
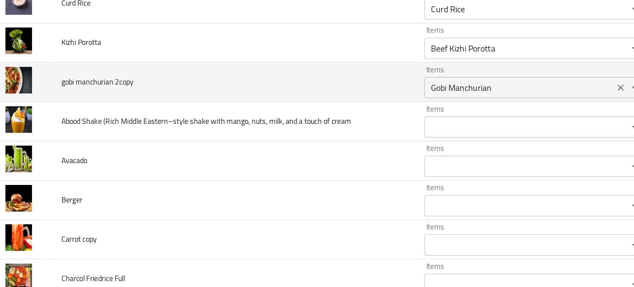
click at [293, 148] on 2copy "Gobi Manchurian" at bounding box center [332, 146] width 114 height 9
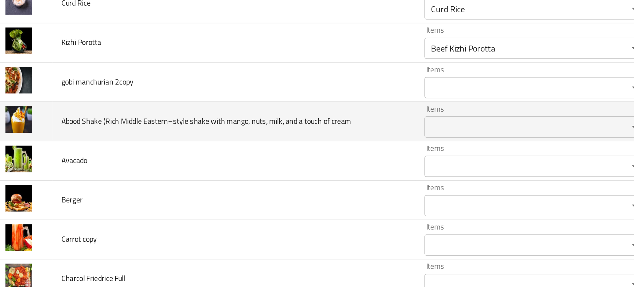
click at [197, 158] on td "Abood Shake (Rich Middle Eastern–style shake with mango, nuts, milk, and a touc…" at bounding box center [156, 168] width 226 height 24
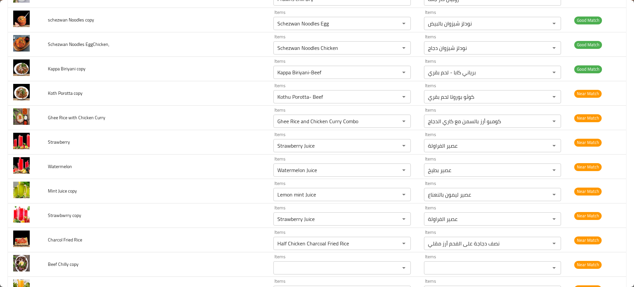
scroll to position [2045, 0]
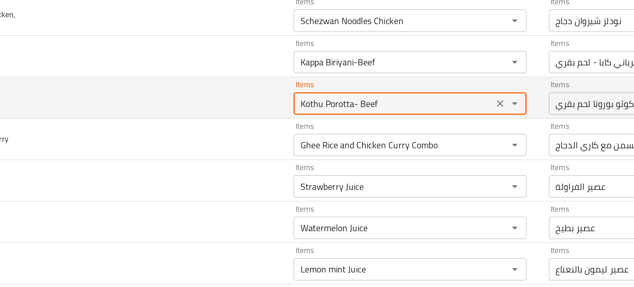
drag, startPoint x: 305, startPoint y: 100, endPoint x: 271, endPoint y: 96, distance: 33.8
click at [273, 96] on div "Kothu Porotta- Beef Items" at bounding box center [341, 99] width 137 height 13
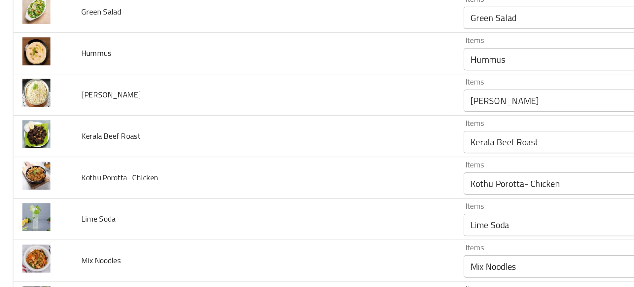
scroll to position [2002, 0]
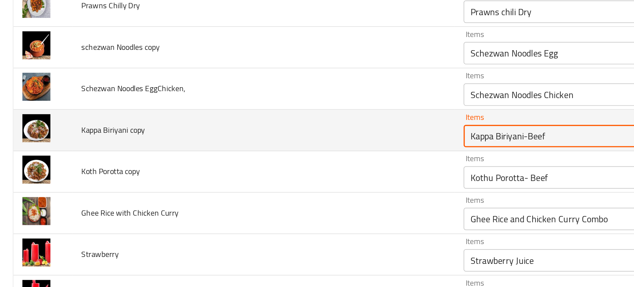
drag, startPoint x: 305, startPoint y: 120, endPoint x: 247, endPoint y: 118, distance: 58.5
click at [247, 118] on tr "Kappa Biriyani copy Items Kappa Biriyani-Beef Items Items برياني كابا - لحم بقر…" at bounding box center [317, 115] width 618 height 24
click at [325, 120] on copy "Kappa Biriyani-Beef" at bounding box center [332, 118] width 114 height 9
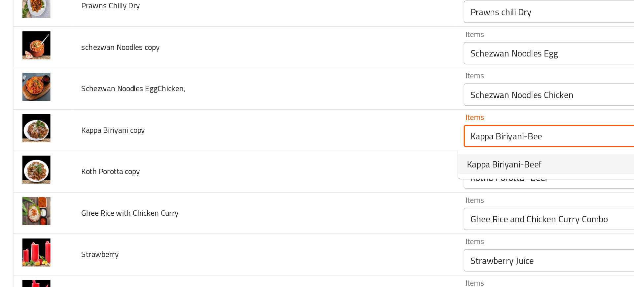
click at [299, 135] on span "Kappa Biriyani-Beef" at bounding box center [297, 135] width 44 height 8
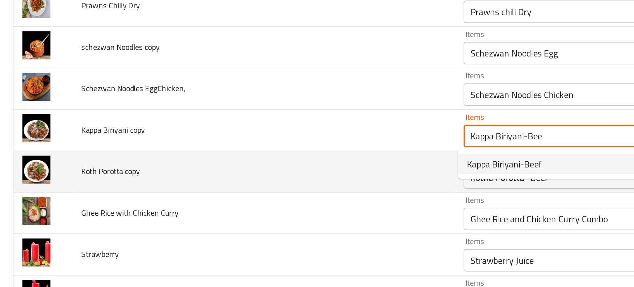
type copy "Kappa Biriyani-Beef"
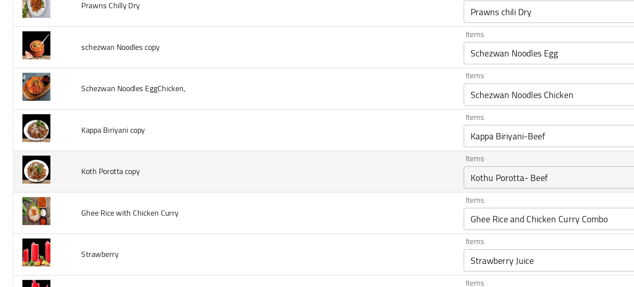
click at [219, 146] on td "Koth Porotta copy" at bounding box center [156, 140] width 226 height 24
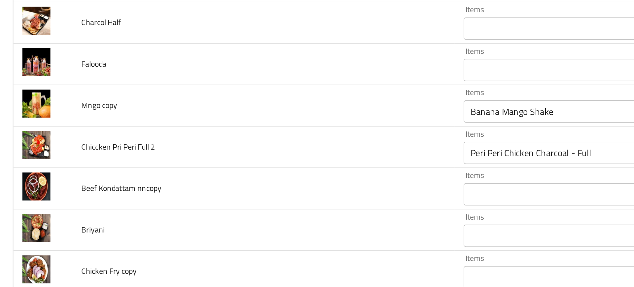
scroll to position [2505, 0]
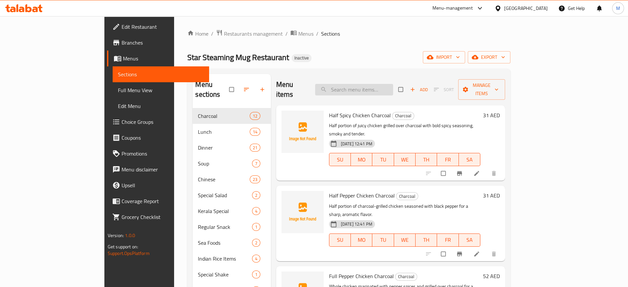
click at [393, 86] on input "search" at bounding box center [354, 90] width 78 height 12
paste input "Green chili Chicken Charcoal- Half"
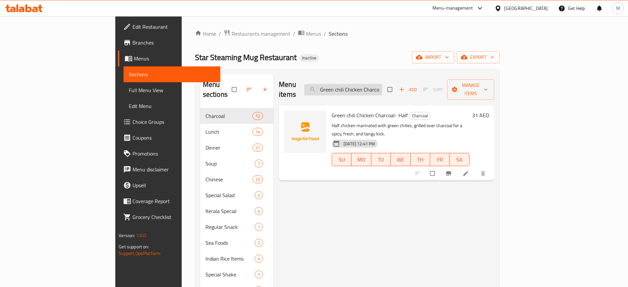
click at [382, 85] on input "Green chili Chicken Charcoal- Half" at bounding box center [343, 90] width 78 height 12
paste input "Kizhi Porotta"
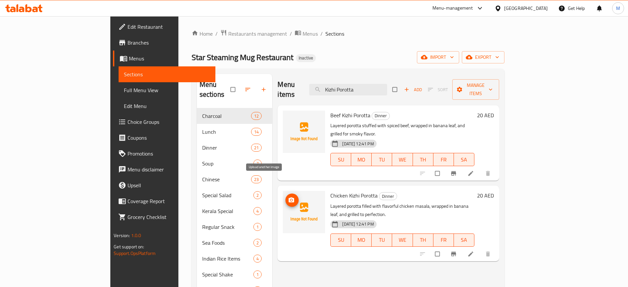
type input "Kizhi Porotta"
click at [288, 197] on icon "upload picture" at bounding box center [291, 200] width 7 height 7
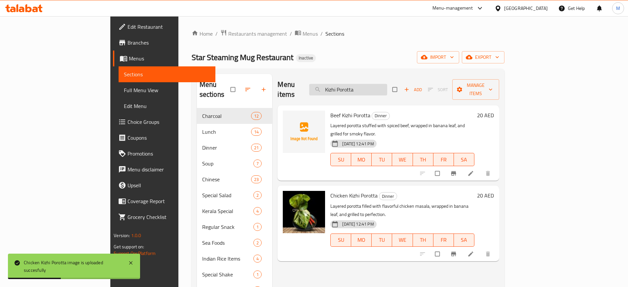
click at [387, 85] on input "Kizhi Porotta" at bounding box center [348, 90] width 78 height 12
paste input "othu"
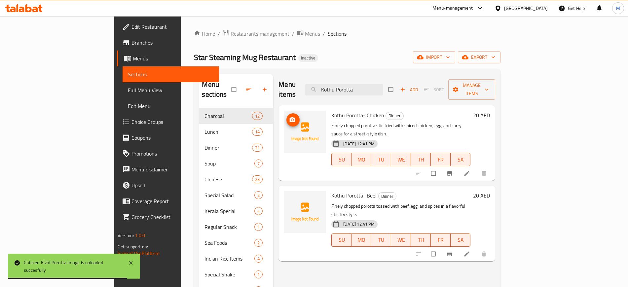
type input "Kothu Porotta"
click at [286, 115] on button "upload picture" at bounding box center [292, 119] width 13 height 13
